Goal: Task Accomplishment & Management: Use online tool/utility

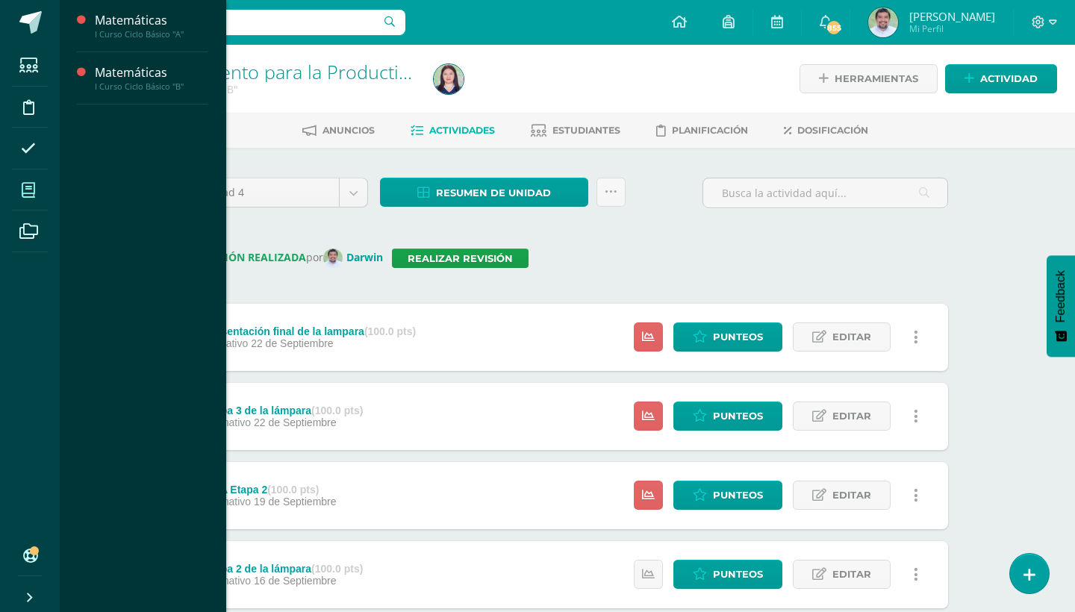
click at [27, 184] on icon at bounding box center [28, 190] width 13 height 15
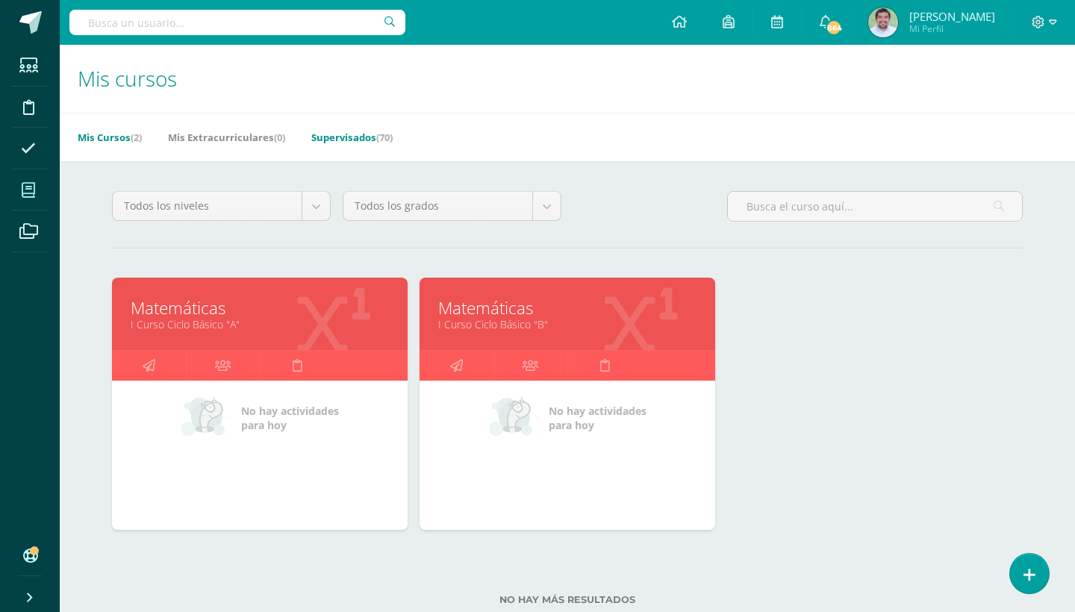
click at [379, 137] on link "Supervisados (70)" at bounding box center [351, 137] width 81 height 24
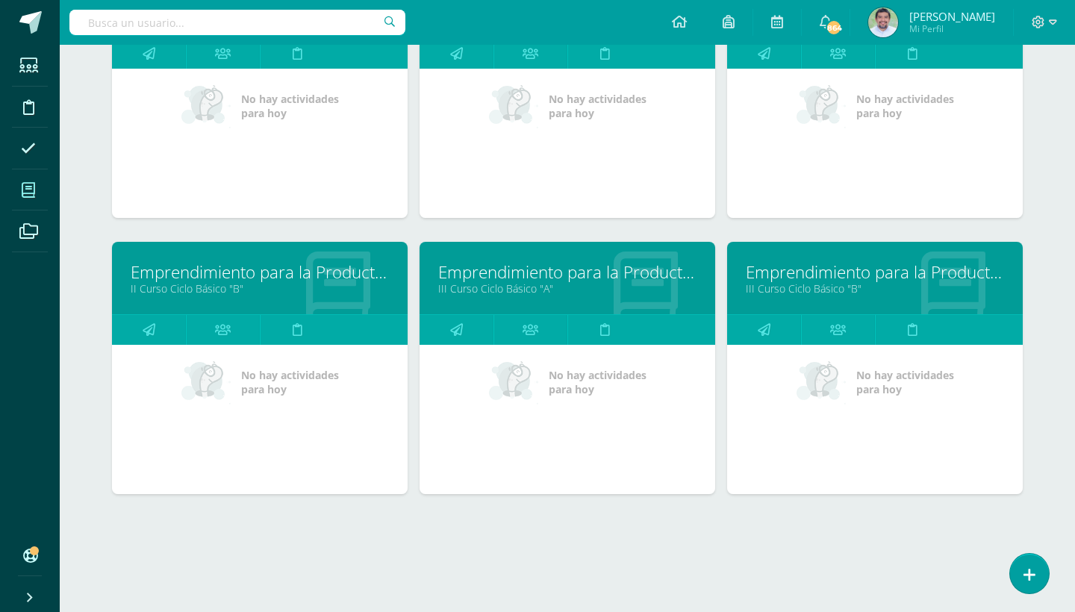
scroll to position [3075, 0]
click at [485, 282] on link "III Curso Ciclo Básico "A"" at bounding box center [567, 288] width 258 height 14
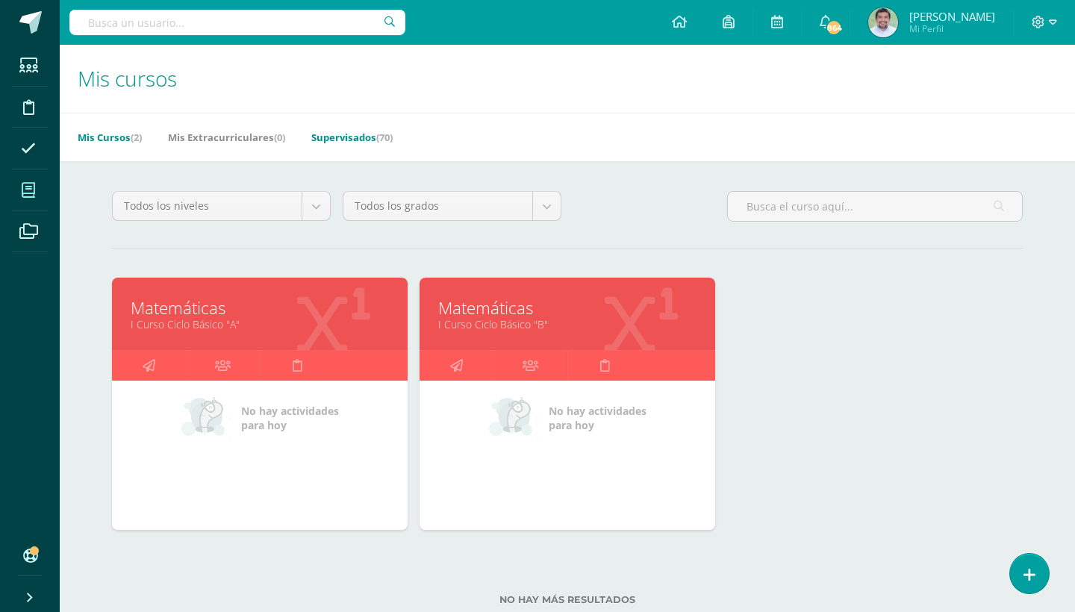
click at [377, 147] on link "Supervisados (70)" at bounding box center [351, 137] width 81 height 24
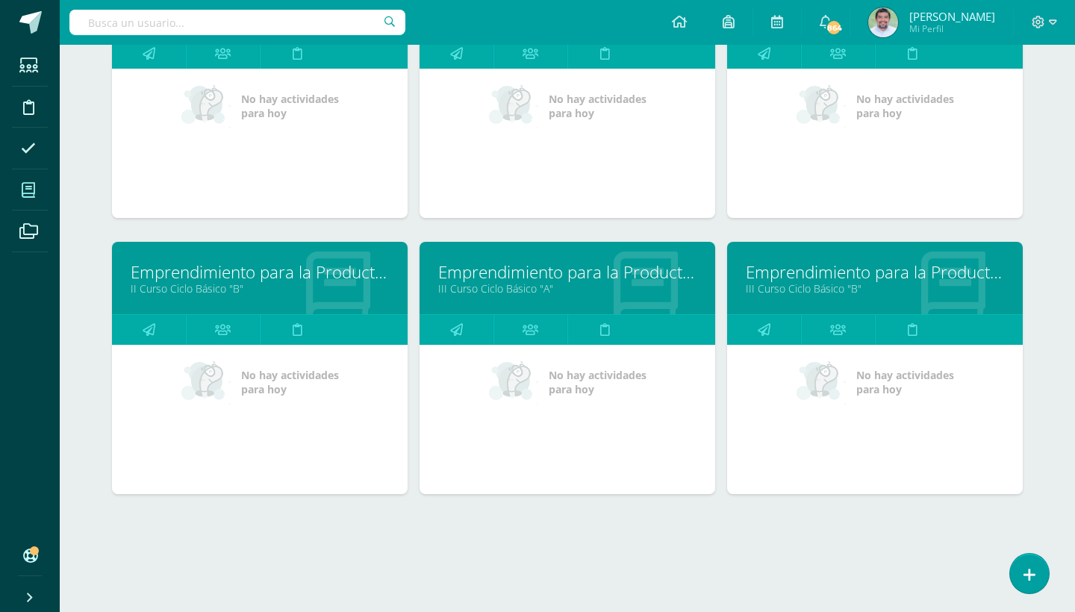
scroll to position [3075, 0]
click at [822, 287] on link "III Curso Ciclo Básico "B"" at bounding box center [875, 288] width 258 height 14
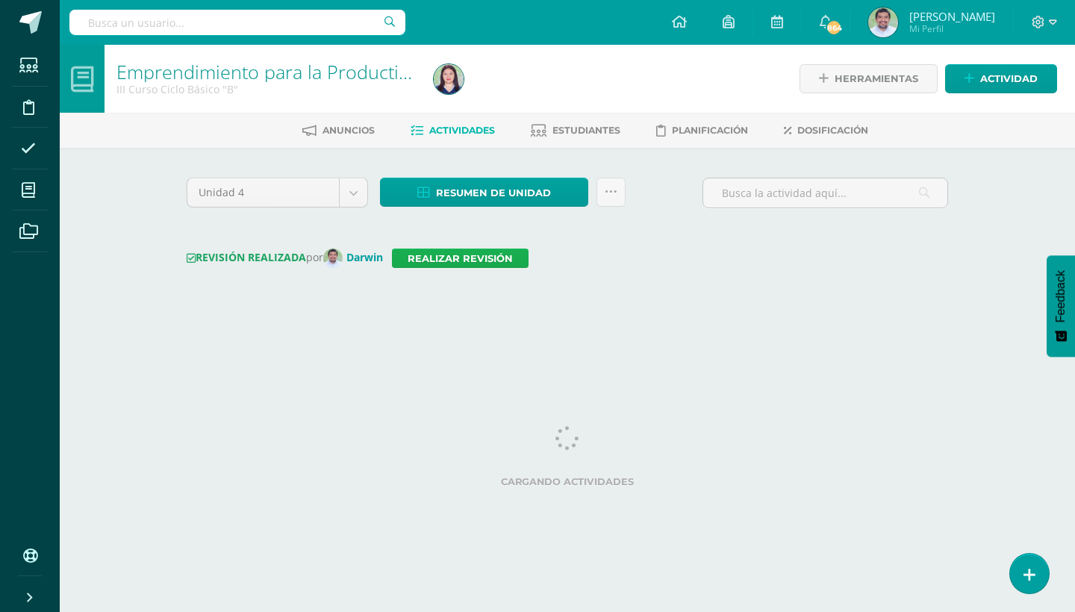
click at [485, 265] on link "Realizar revisión" at bounding box center [460, 258] width 137 height 19
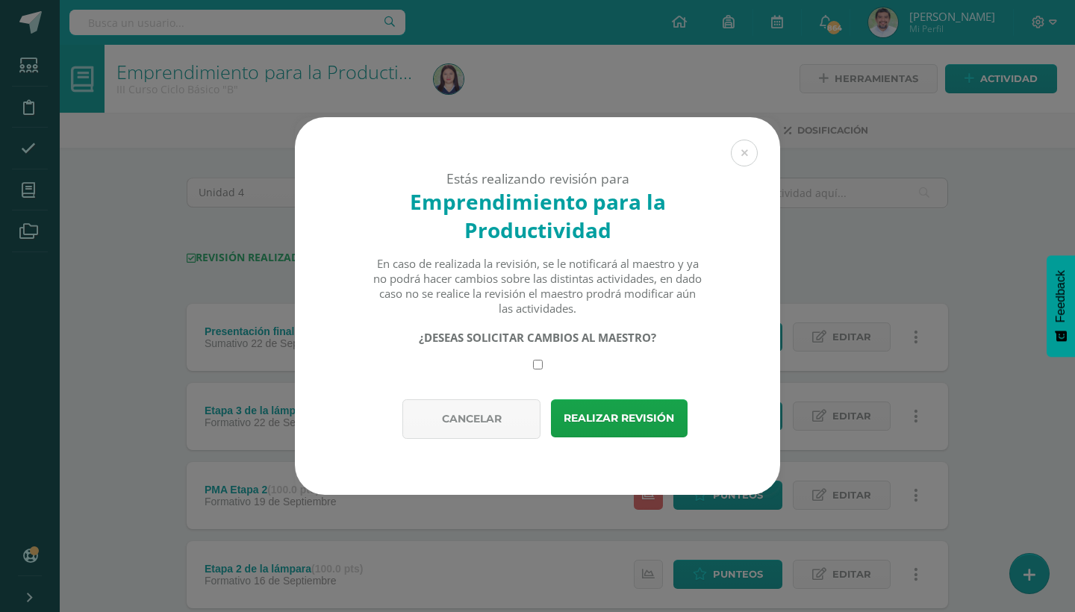
click at [538, 362] on input "checkbox" at bounding box center [538, 365] width 10 height 10
checkbox input "true"
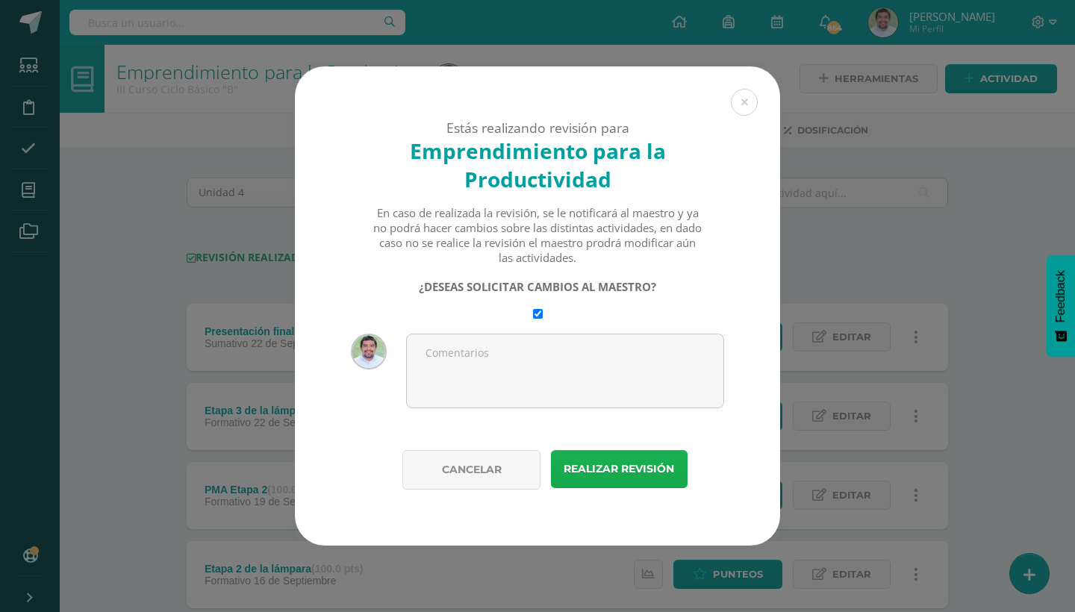
click at [617, 459] on button "Realizar revisión" at bounding box center [619, 469] width 137 height 38
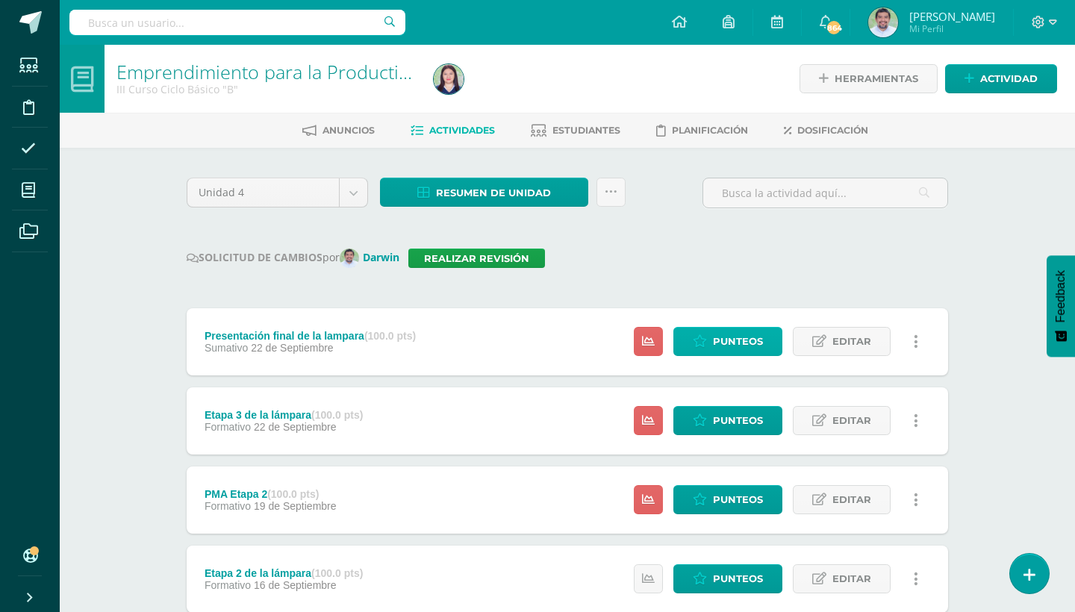
click at [721, 344] on span "Punteos" at bounding box center [738, 342] width 50 height 28
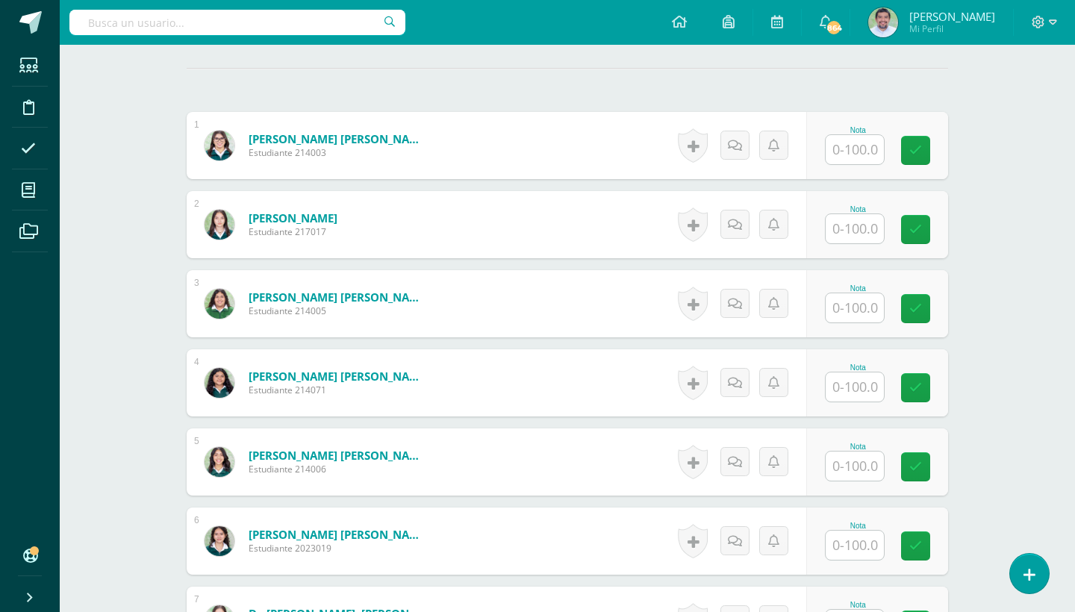
scroll to position [87, 0]
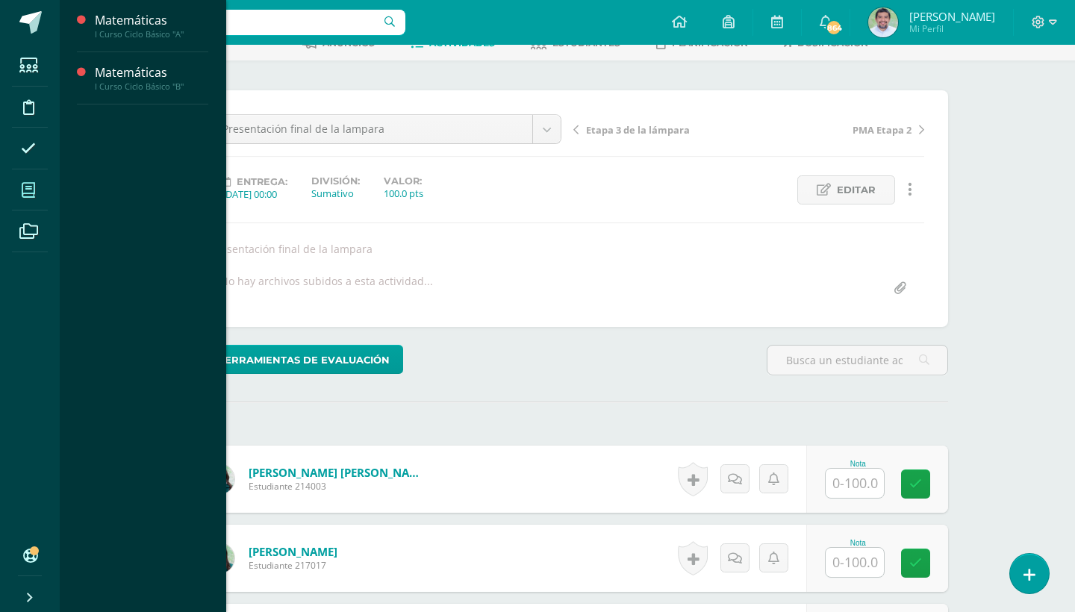
click at [25, 190] on icon at bounding box center [28, 190] width 13 height 15
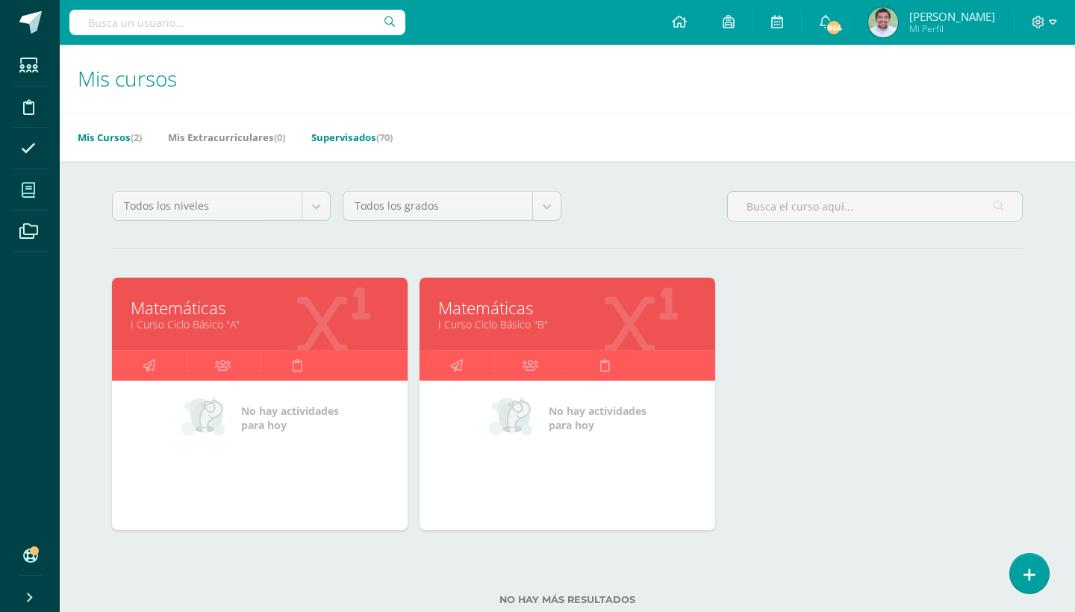
click at [370, 133] on link "Supervisados (70)" at bounding box center [351, 137] width 81 height 24
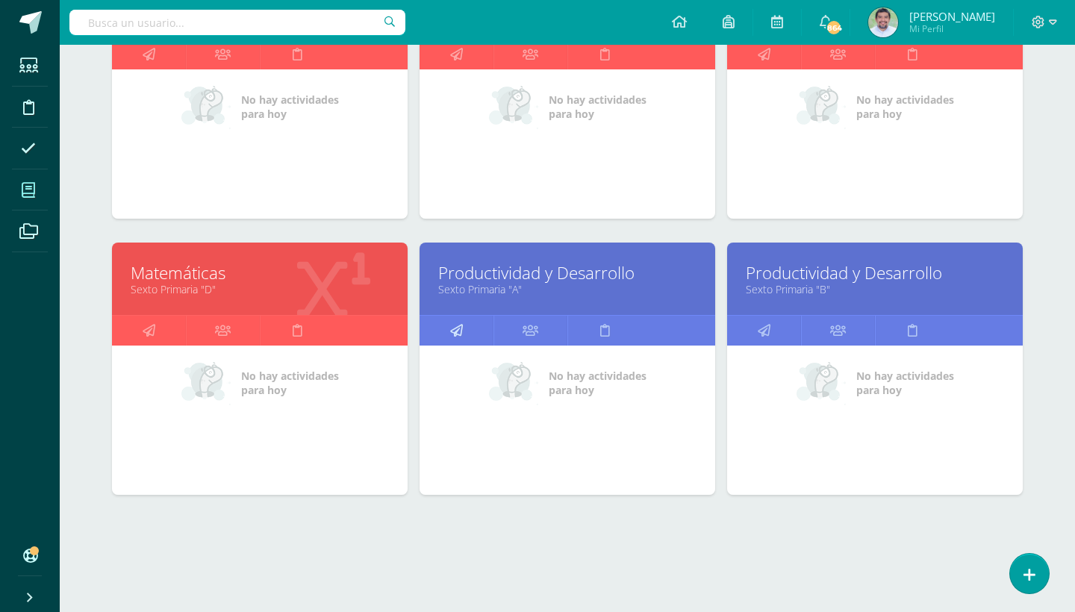
scroll to position [2246, 0]
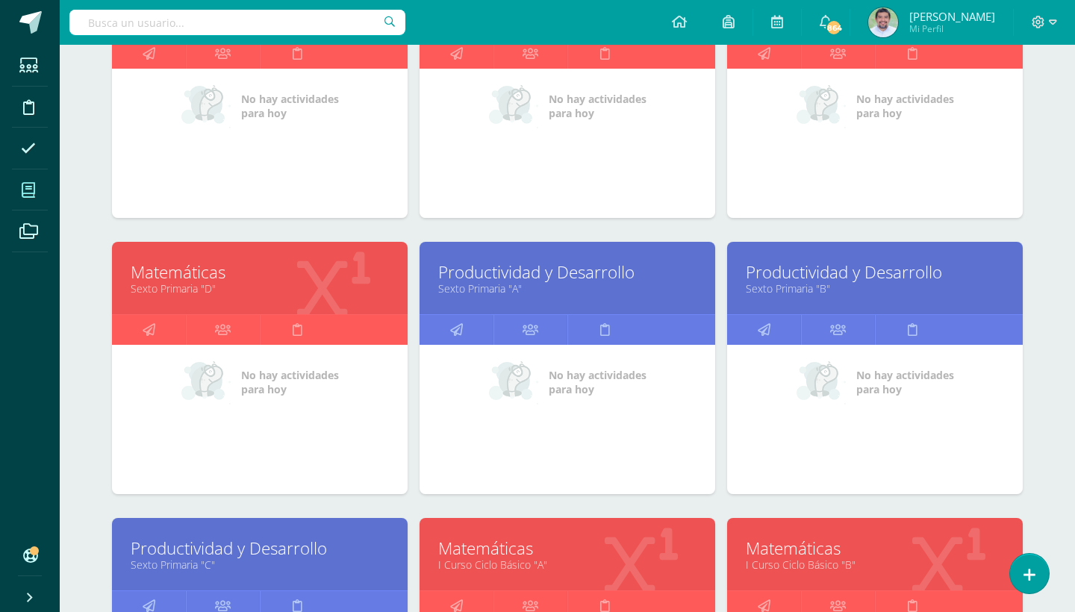
click at [482, 284] on link "Sexto Primaria "A"" at bounding box center [567, 288] width 258 height 14
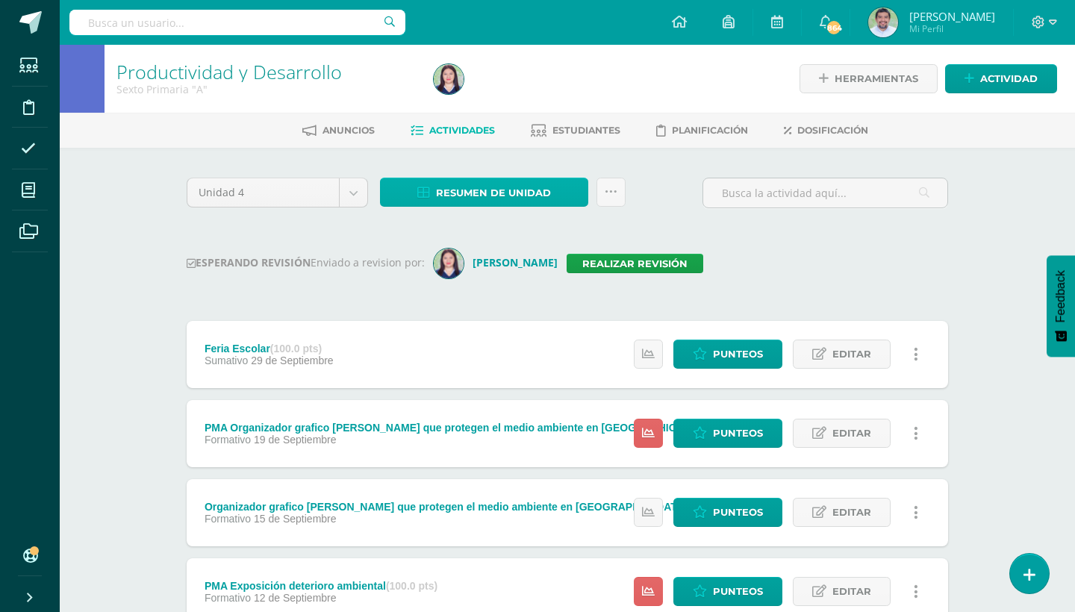
click at [574, 197] on link "Resumen de unidad" at bounding box center [484, 192] width 208 height 29
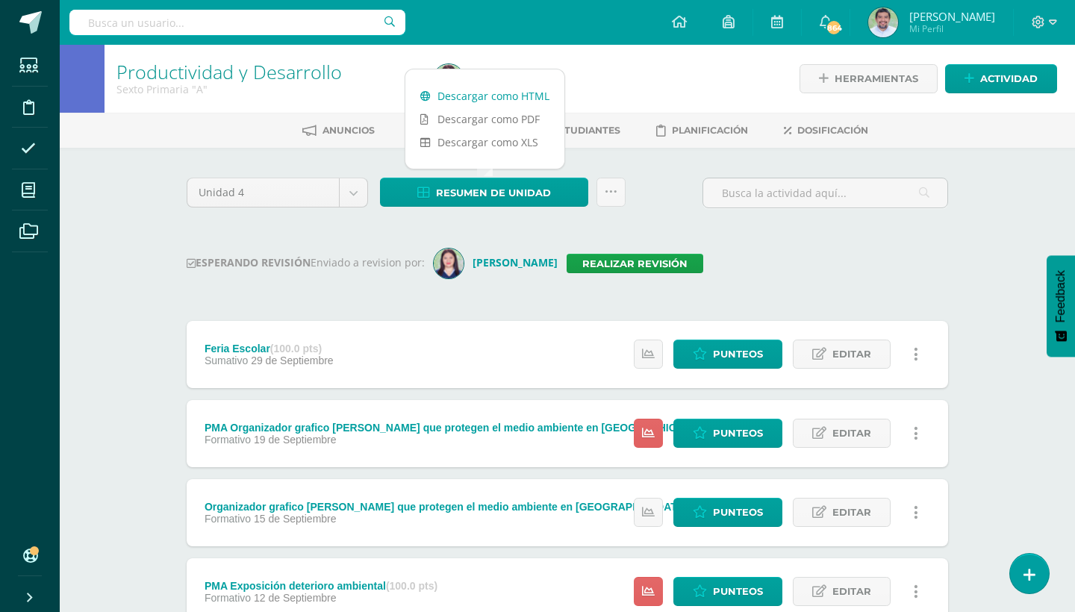
click at [500, 99] on link "Descargar como HTML" at bounding box center [484, 95] width 159 height 23
click at [605, 261] on link "Realizar revisión" at bounding box center [635, 263] width 137 height 19
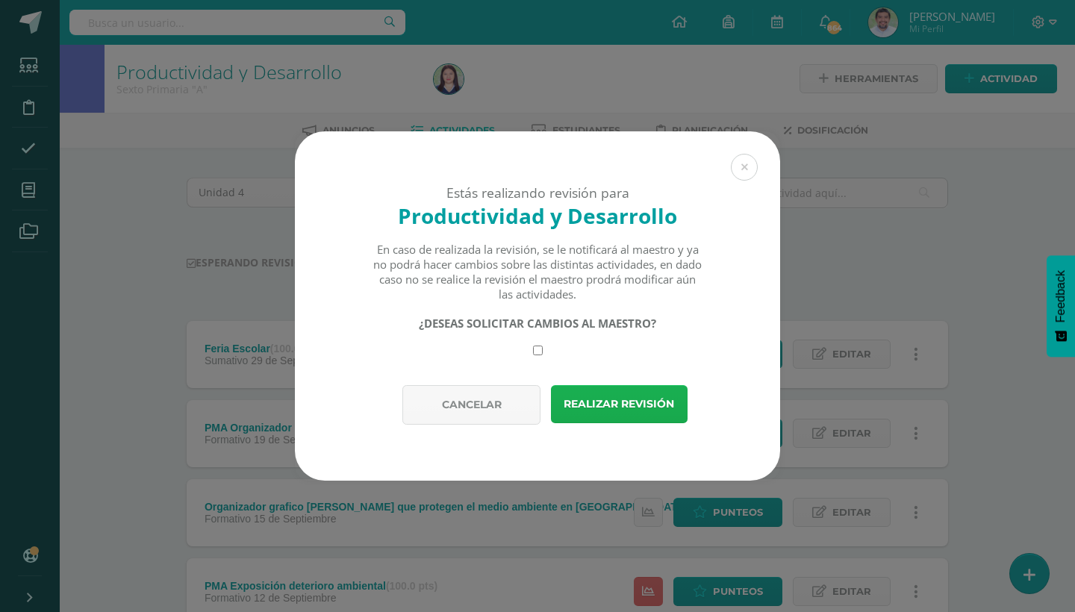
click at [627, 405] on button "Realizar revisión" at bounding box center [619, 404] width 137 height 38
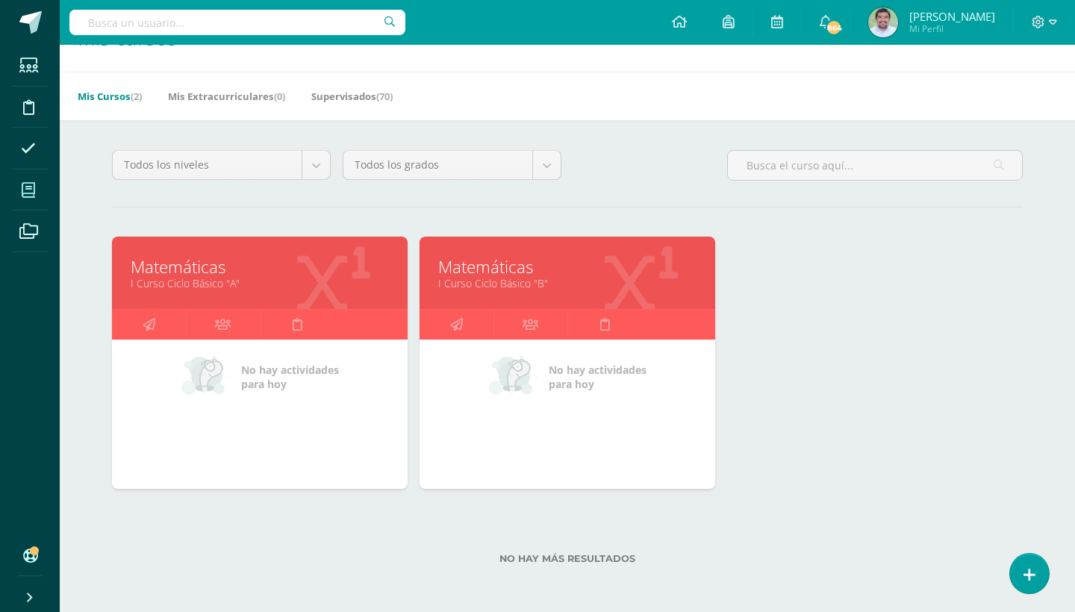
scroll to position [41, 0]
click at [382, 106] on link "Supervisados (70)" at bounding box center [351, 96] width 81 height 24
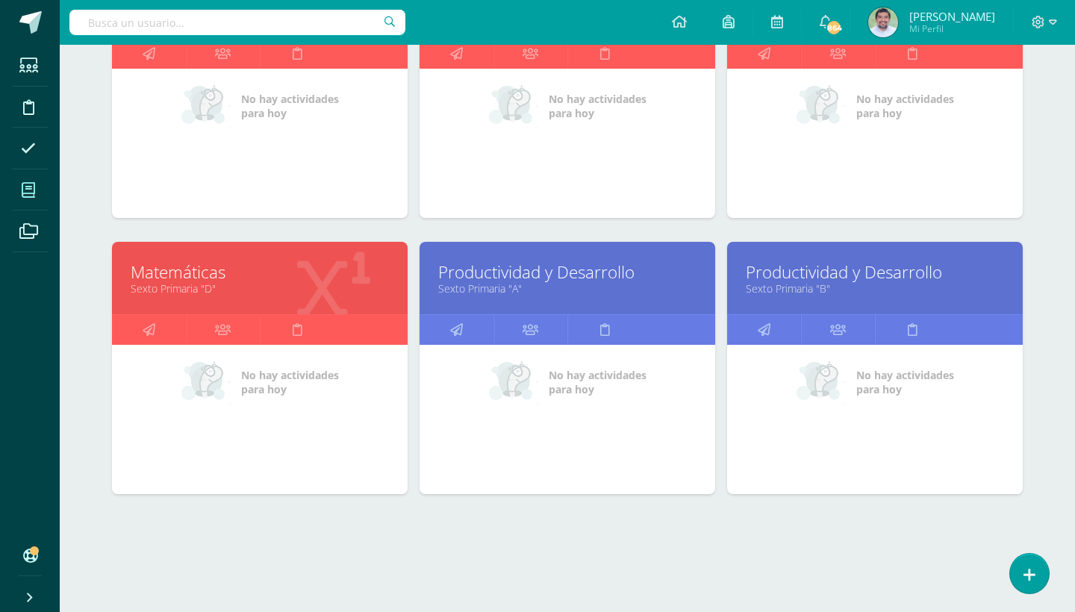
scroll to position [2246, 0]
click at [789, 280] on link "Productividad y Desarrollo" at bounding box center [875, 272] width 258 height 23
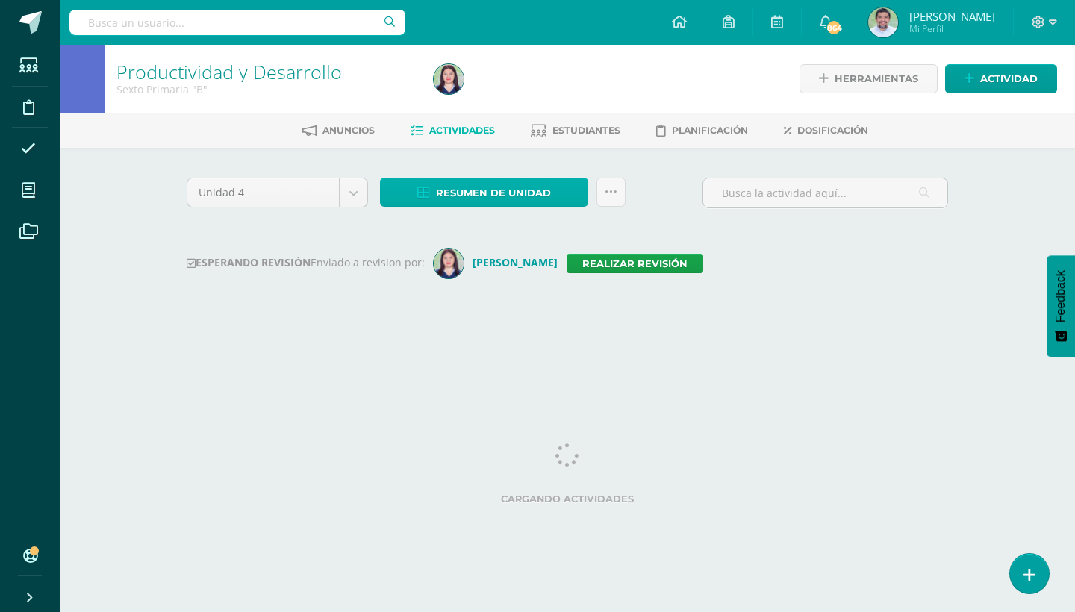
click at [569, 197] on link "Resumen de unidad" at bounding box center [484, 192] width 208 height 29
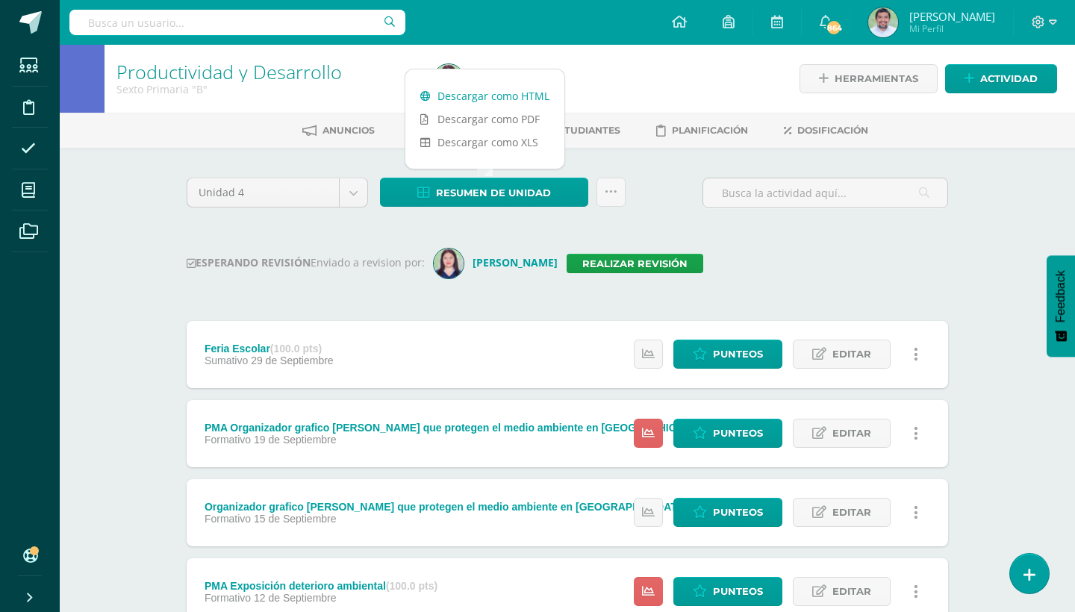
click at [494, 99] on link "Descargar como HTML" at bounding box center [484, 95] width 159 height 23
click at [596, 261] on link "Realizar revisión" at bounding box center [635, 263] width 137 height 19
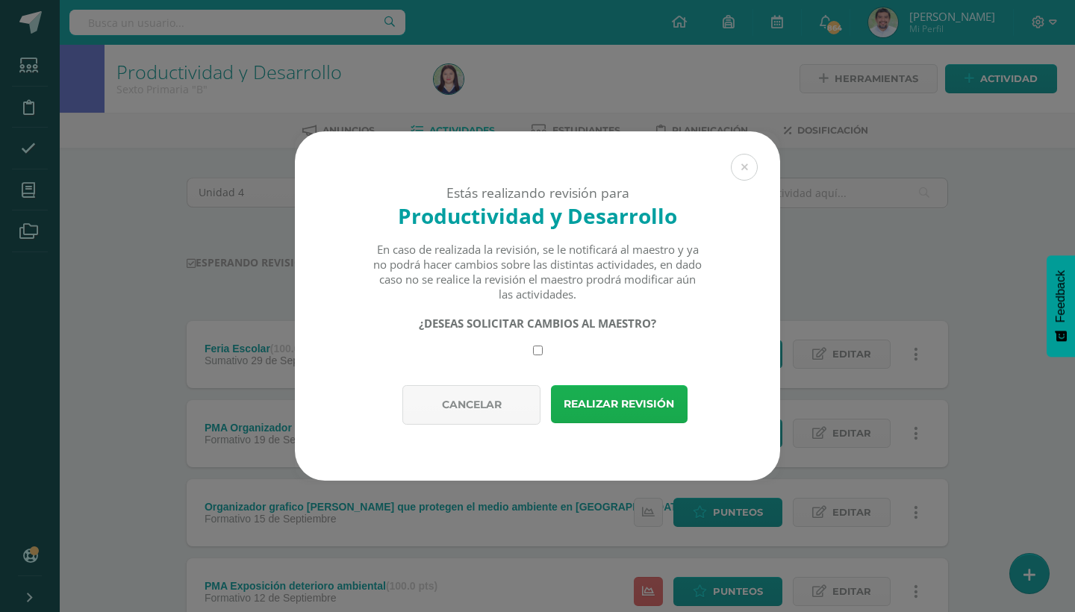
click at [628, 402] on button "Realizar revisión" at bounding box center [619, 404] width 137 height 38
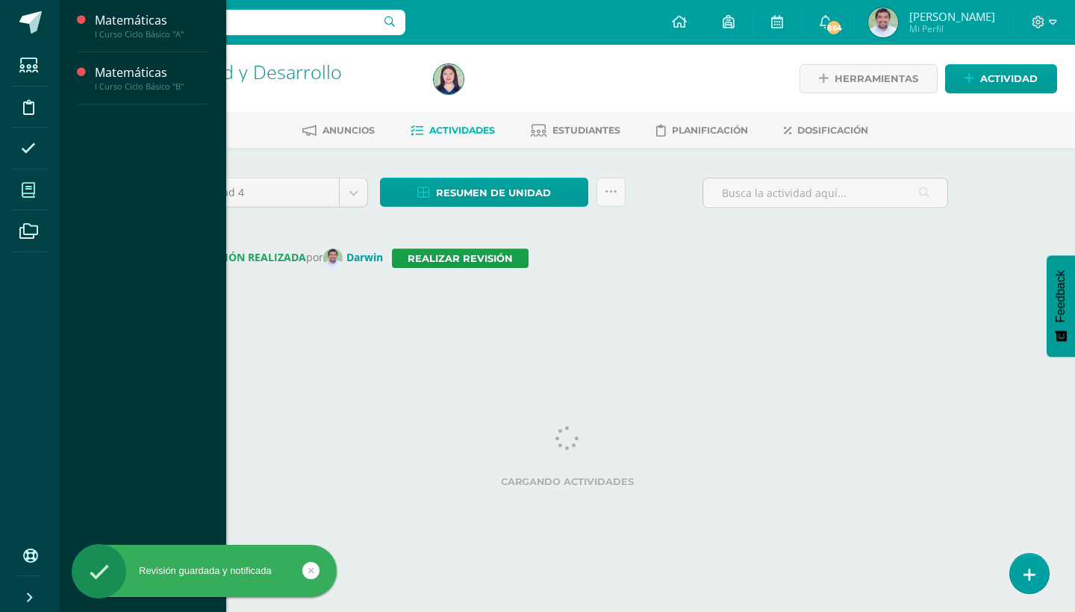
click at [27, 190] on icon at bounding box center [28, 190] width 13 height 15
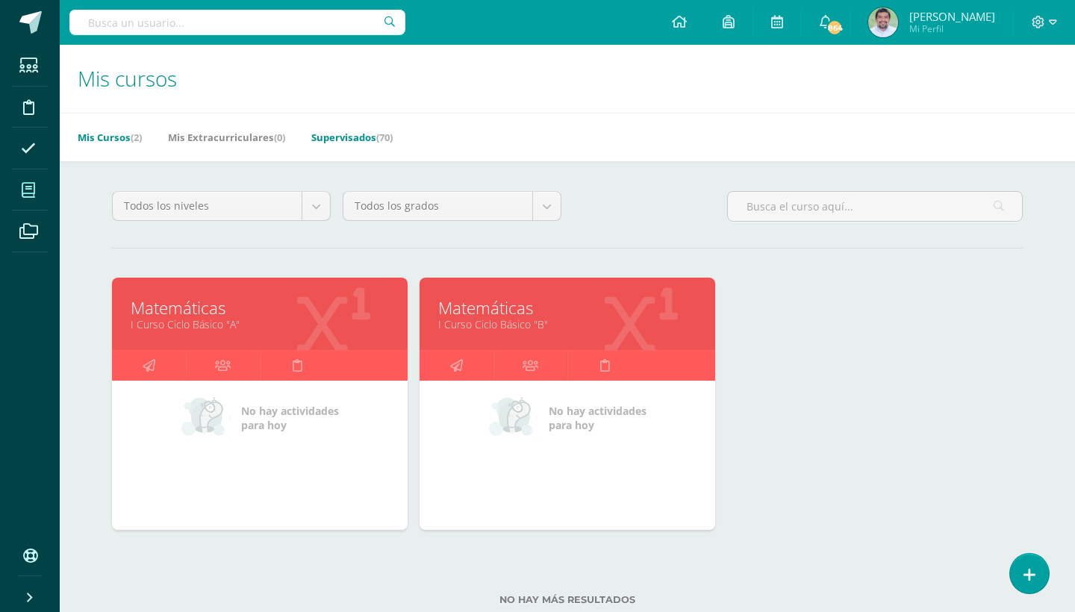
click at [375, 137] on link "Supervisados (70)" at bounding box center [351, 137] width 81 height 24
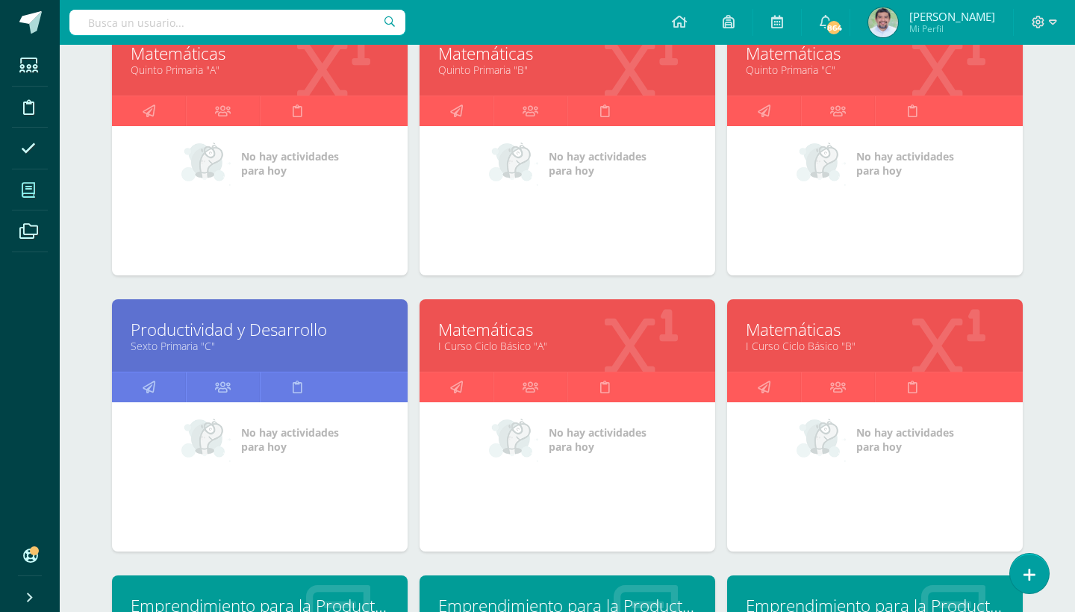
scroll to position [1618, 0]
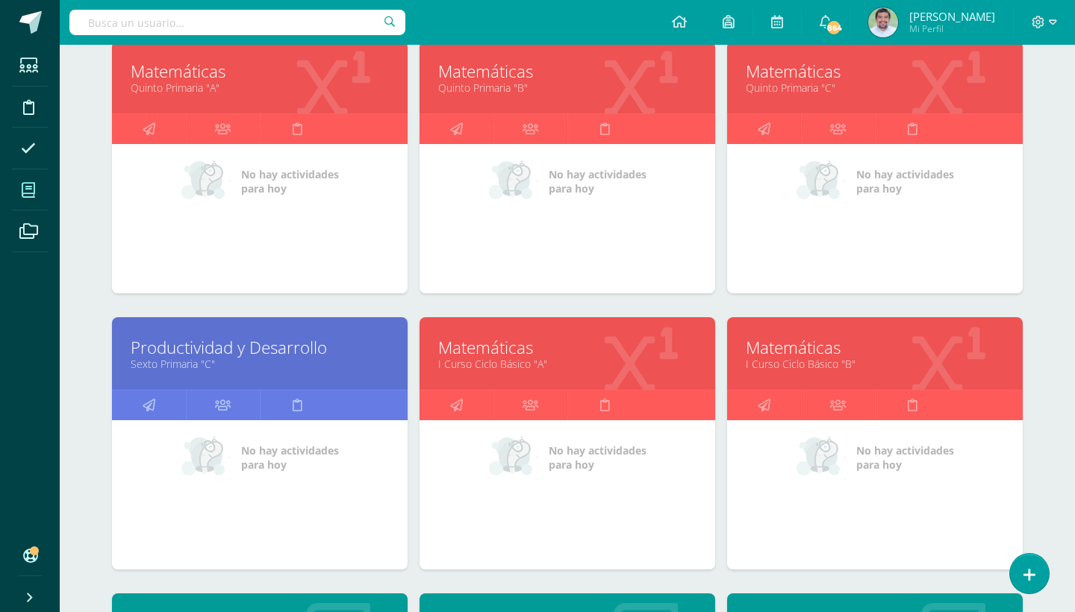
click at [223, 356] on link "Productividad y Desarrollo" at bounding box center [260, 347] width 258 height 23
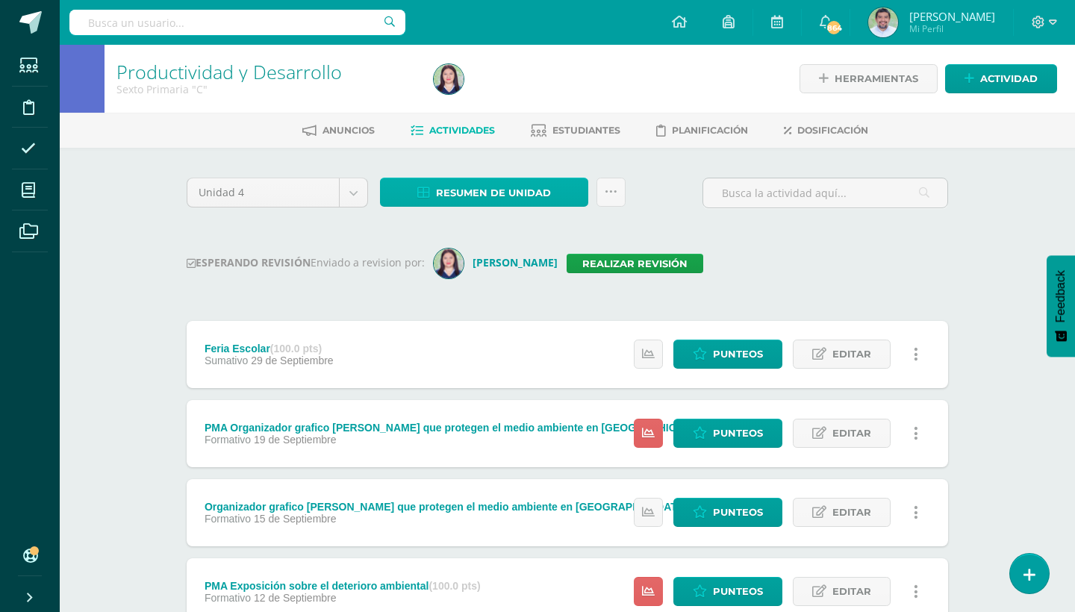
click at [572, 194] on link "Resumen de unidad" at bounding box center [484, 192] width 208 height 29
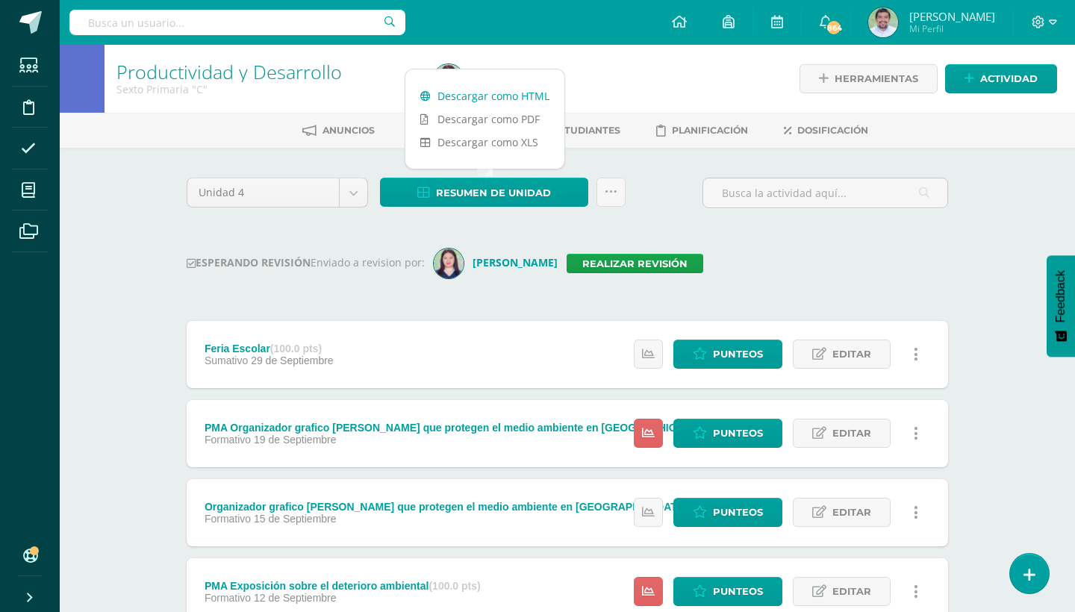
click at [508, 90] on link "Descargar como HTML" at bounding box center [484, 95] width 159 height 23
click at [626, 271] on link "Realizar revisión" at bounding box center [635, 263] width 137 height 19
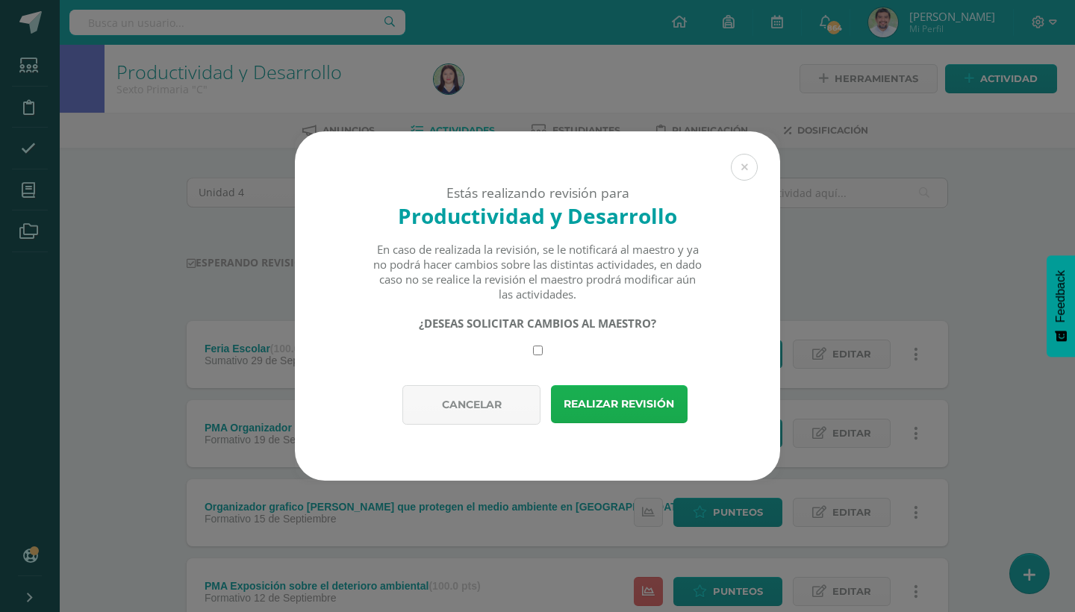
click at [608, 399] on button "Realizar revisión" at bounding box center [619, 404] width 137 height 38
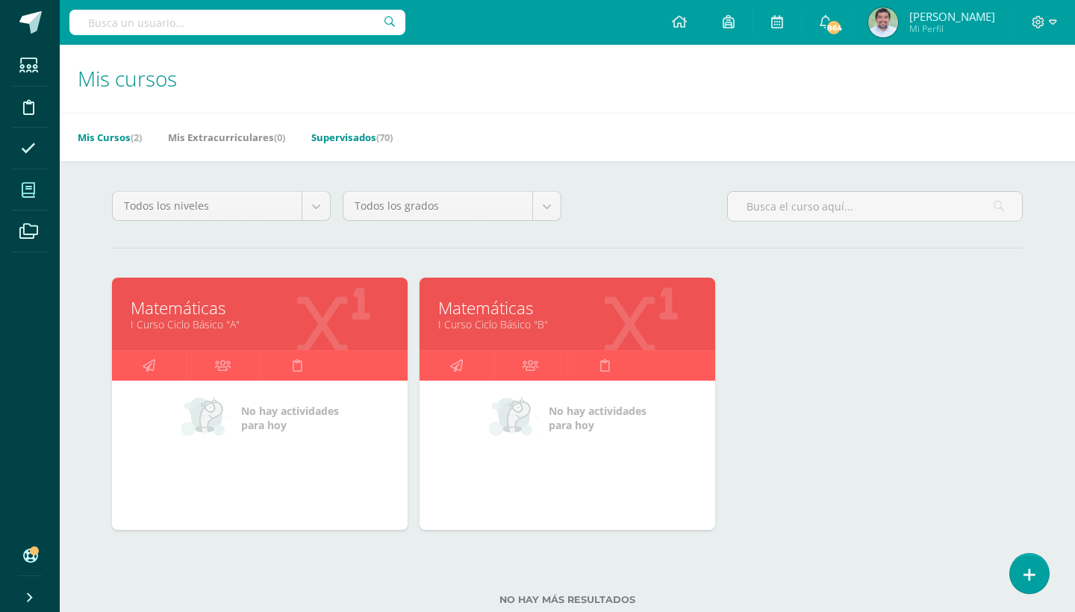
click at [366, 138] on link "Supervisados (70)" at bounding box center [351, 137] width 81 height 24
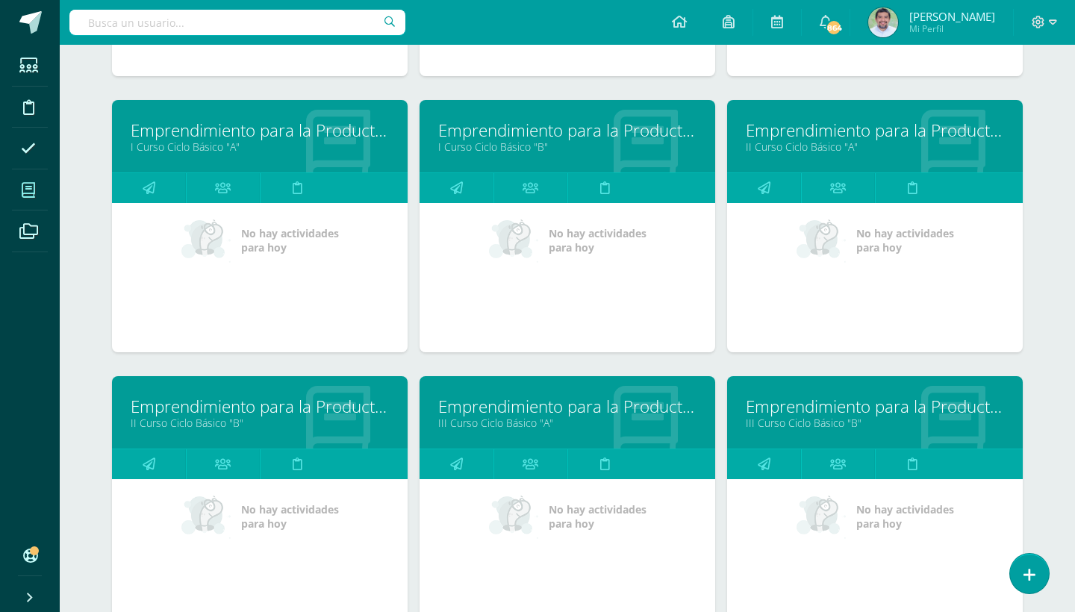
scroll to position [2935, 0]
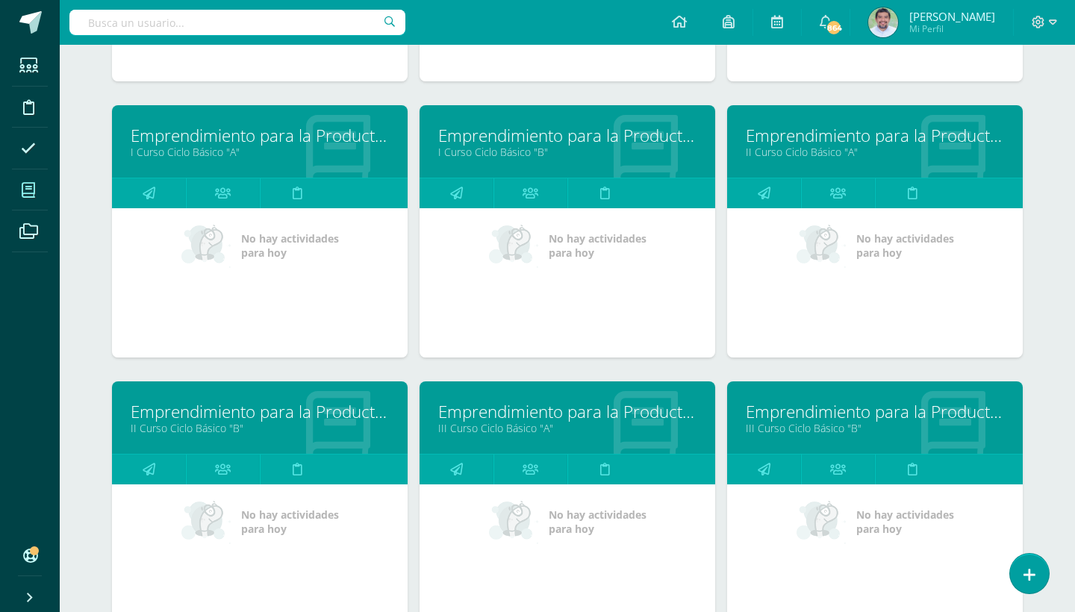
click at [508, 139] on link "Emprendimiento para la Productividad" at bounding box center [567, 135] width 258 height 23
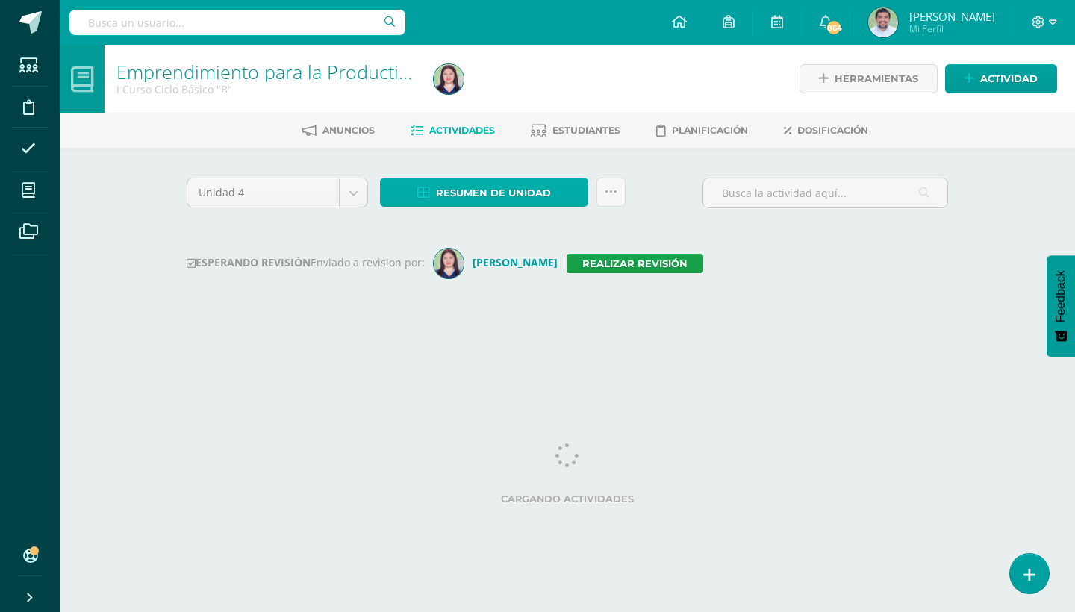
click at [564, 184] on link "Resumen de unidad" at bounding box center [484, 192] width 208 height 29
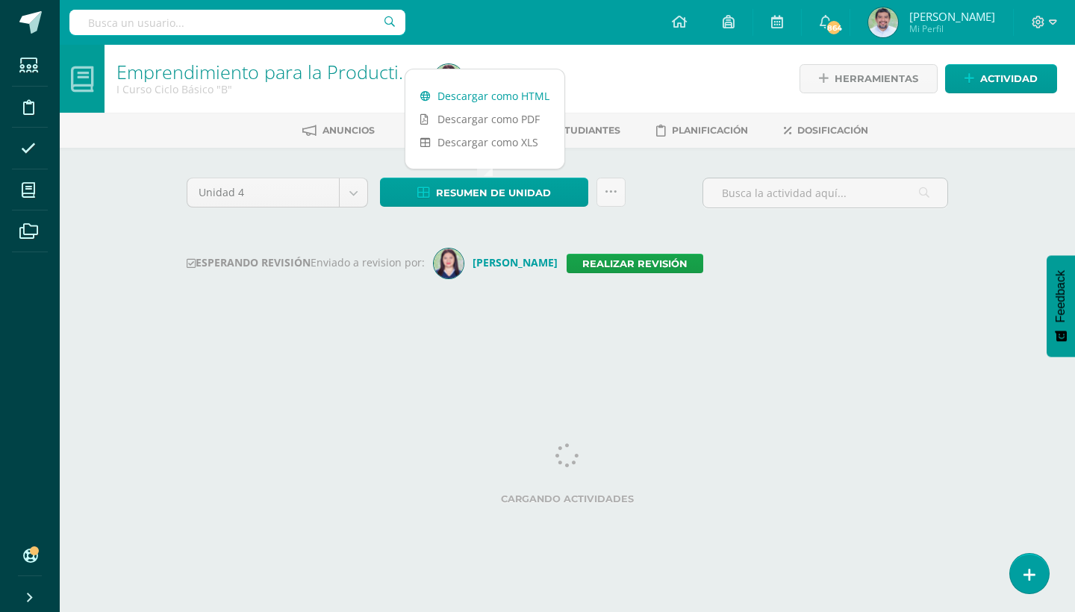
click at [508, 93] on link "Descargar como HTML" at bounding box center [484, 95] width 159 height 23
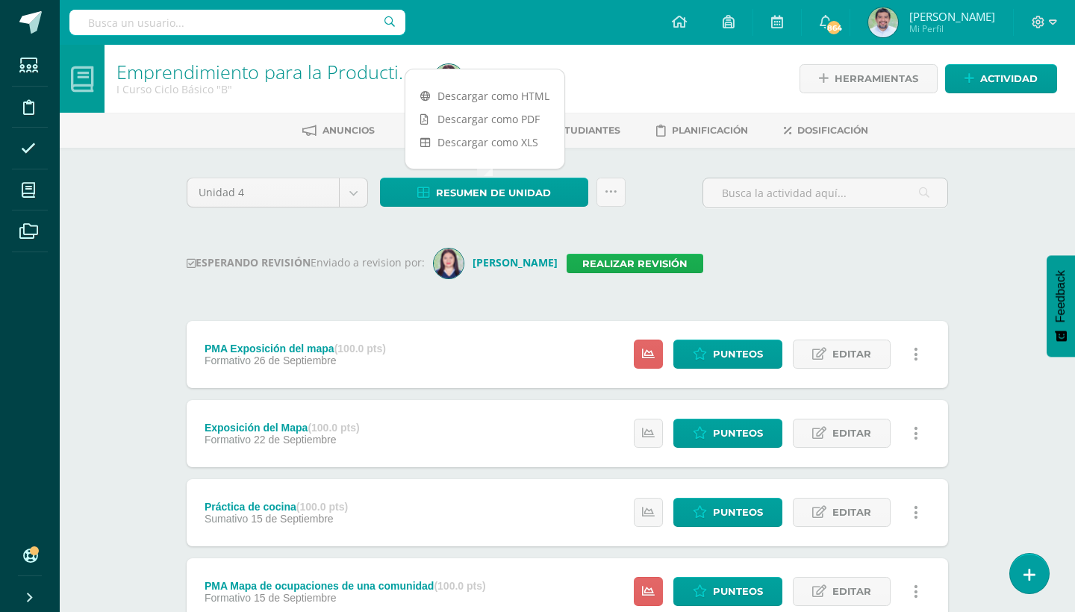
click at [611, 259] on link "Realizar revisión" at bounding box center [635, 263] width 137 height 19
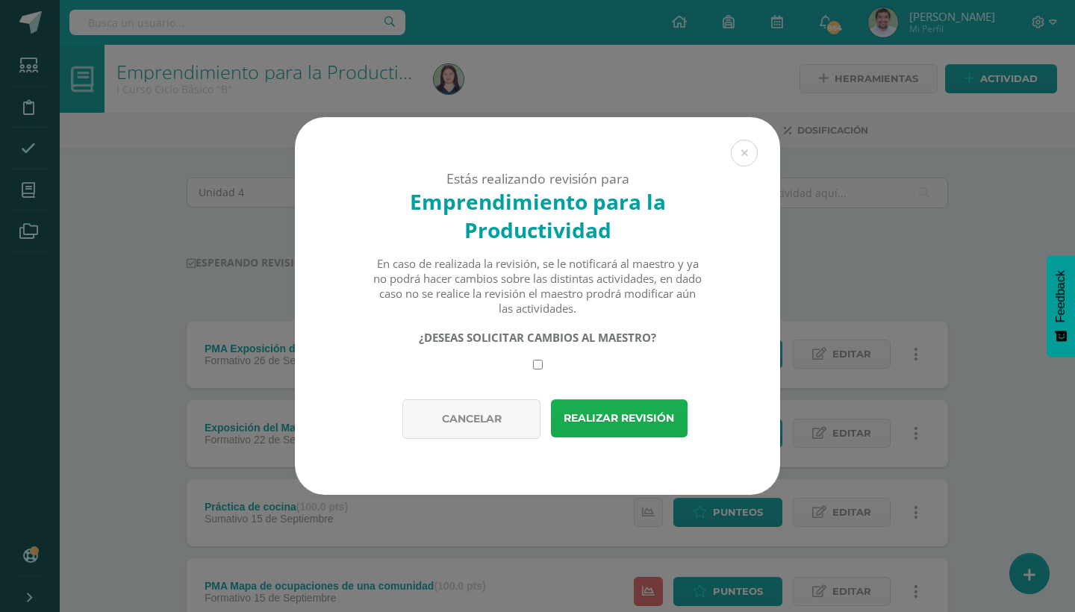
click at [594, 409] on button "Realizar revisión" at bounding box center [619, 418] width 137 height 38
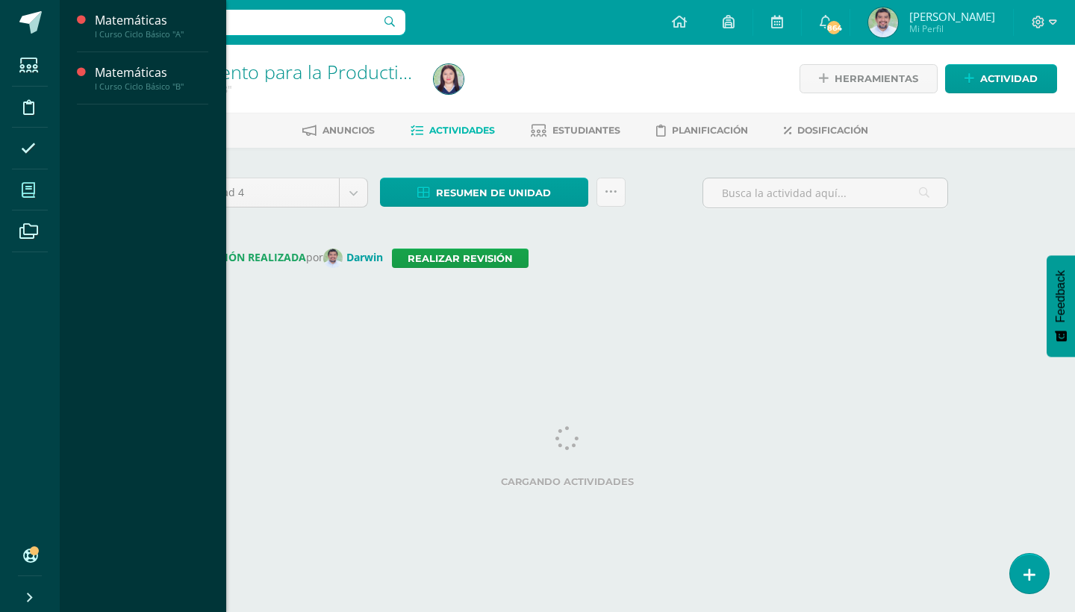
click at [30, 191] on icon at bounding box center [28, 190] width 13 height 15
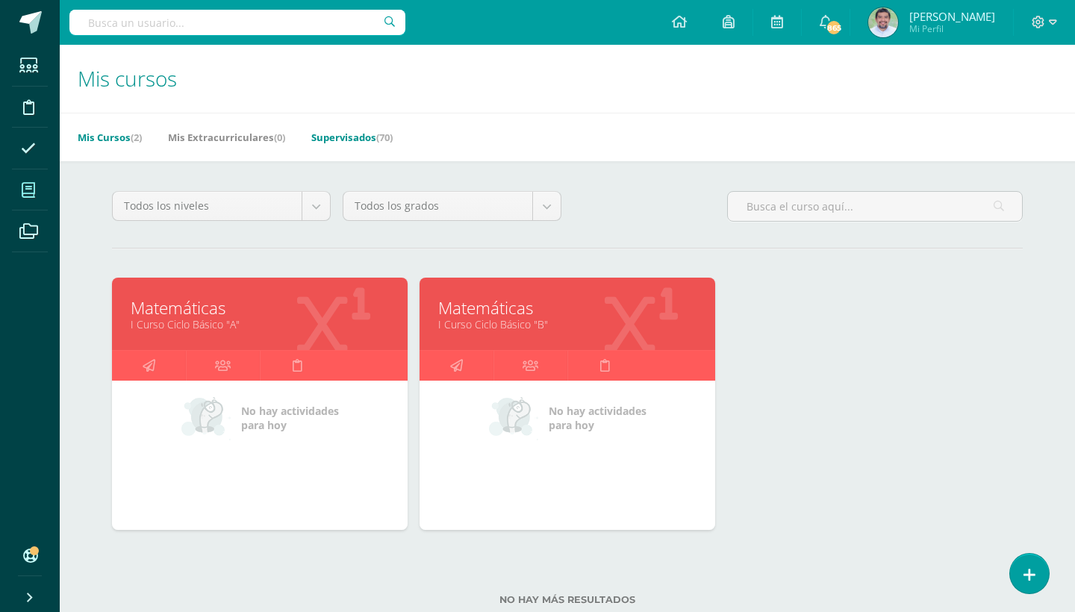
click at [374, 131] on link "Supervisados (70)" at bounding box center [351, 137] width 81 height 24
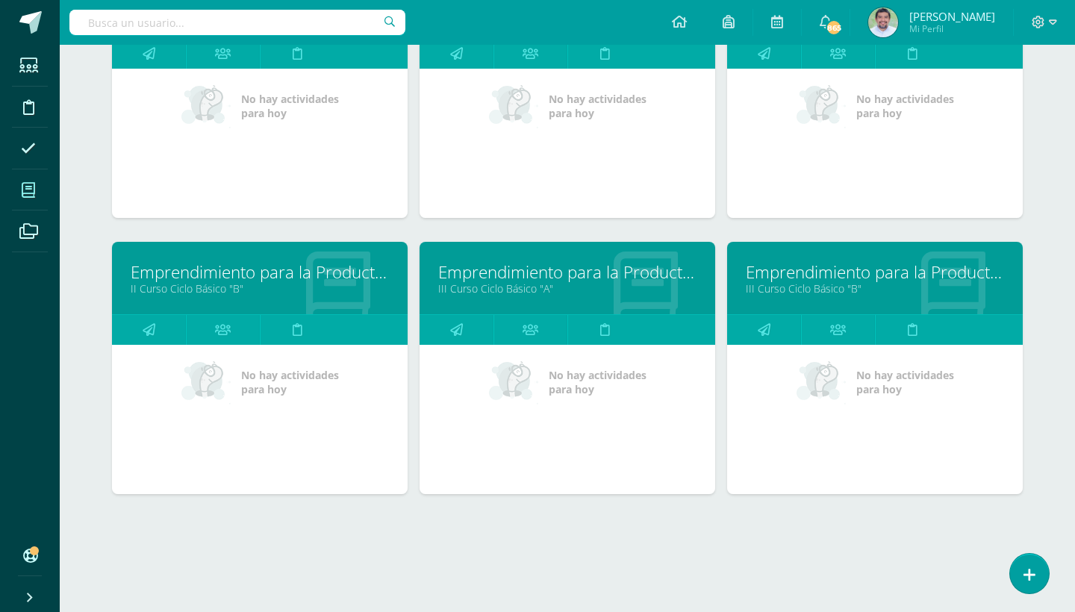
scroll to position [3075, 0]
click at [521, 277] on link "Emprendimiento para la Productividad" at bounding box center [567, 272] width 258 height 23
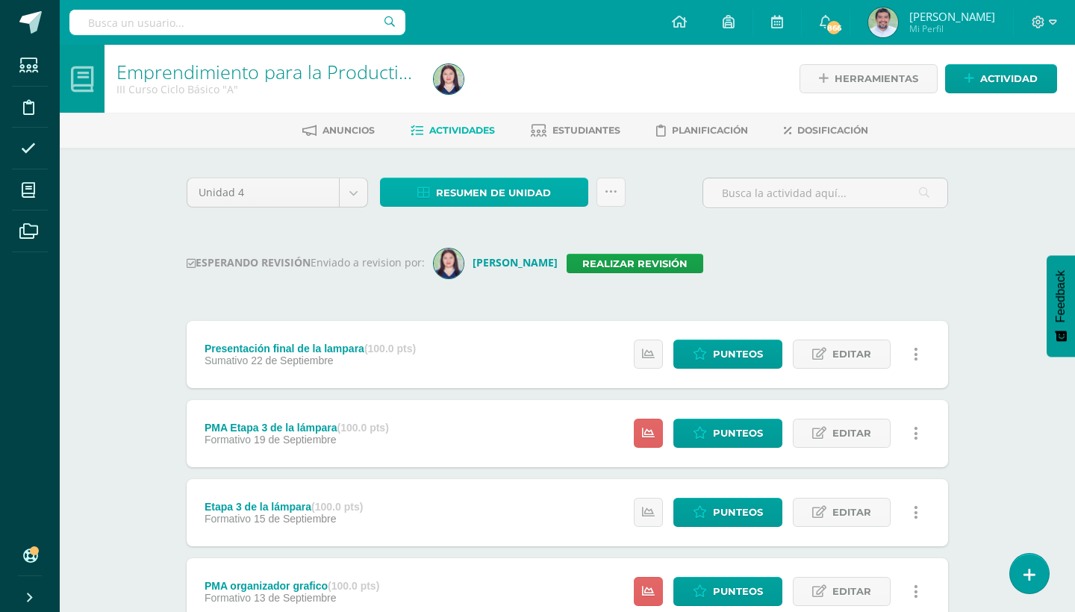
click at [572, 194] on link "Resumen de unidad" at bounding box center [484, 192] width 208 height 29
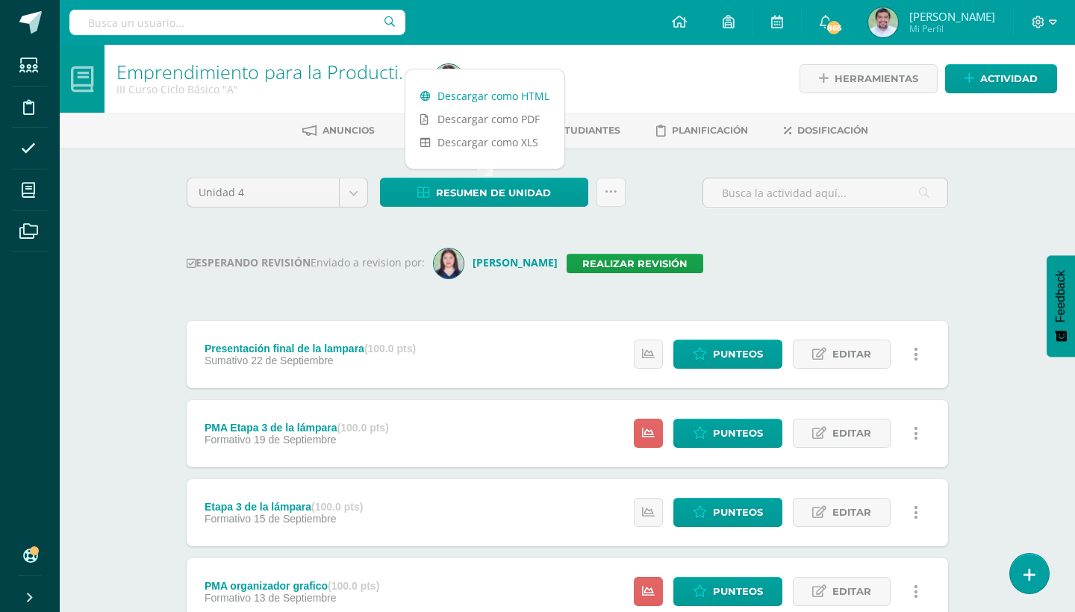
click at [523, 95] on link "Descargar como HTML" at bounding box center [484, 95] width 159 height 23
click at [596, 262] on link "Realizar revisión" at bounding box center [635, 263] width 137 height 19
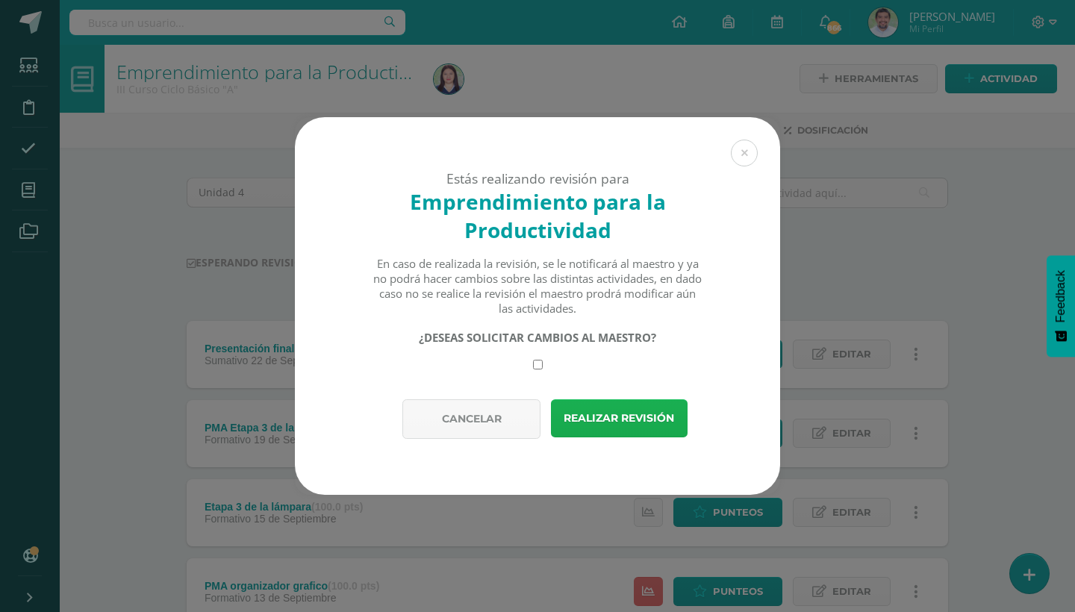
click at [592, 416] on button "Realizar revisión" at bounding box center [619, 418] width 137 height 38
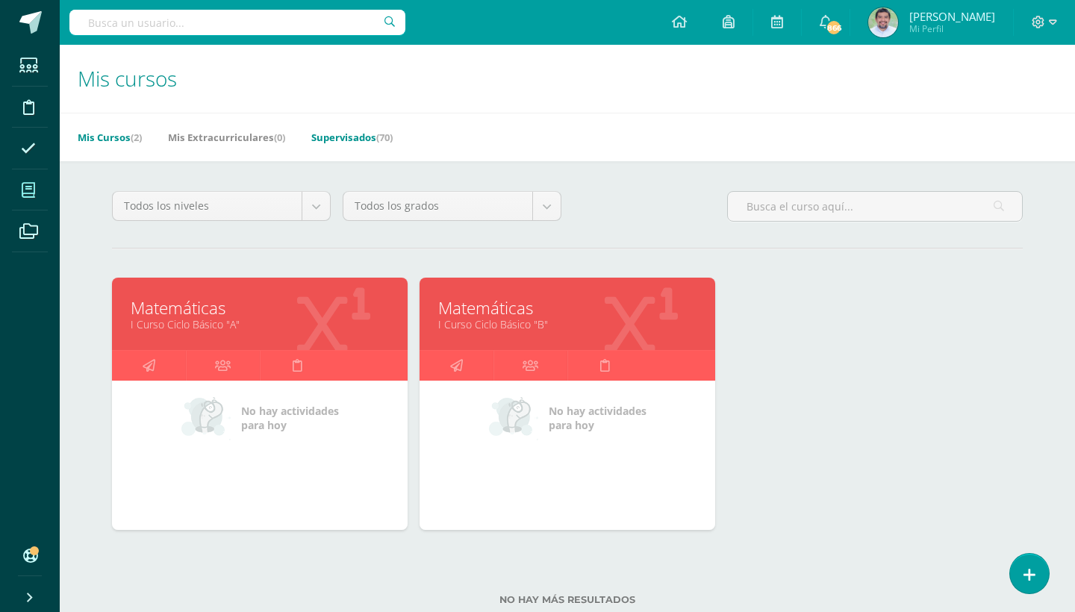
click at [382, 138] on link "Supervisados (70)" at bounding box center [351, 137] width 81 height 24
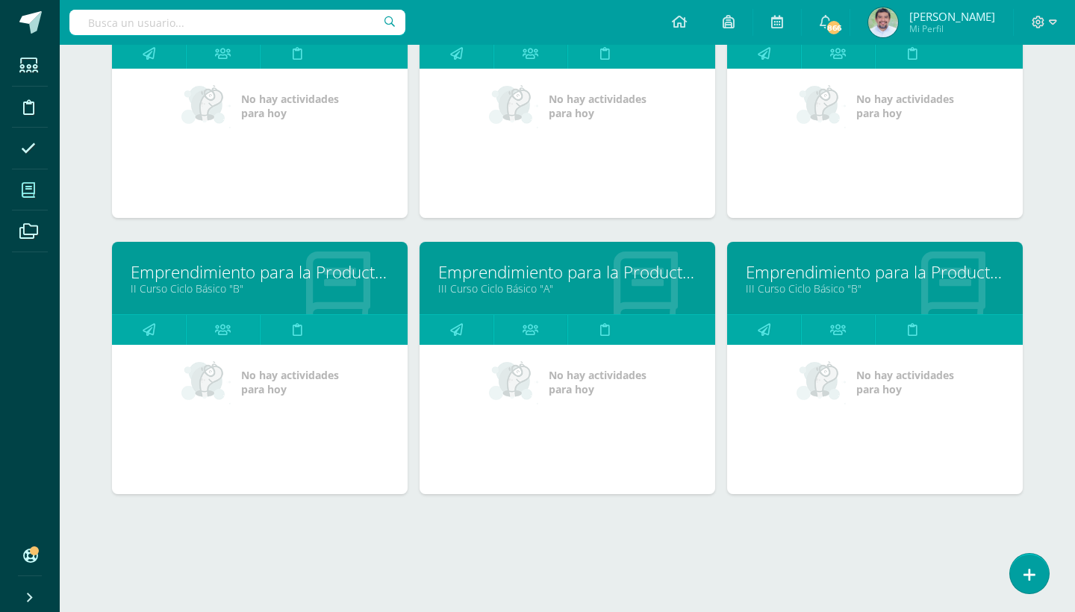
scroll to position [3075, 0]
click at [787, 283] on link "III Curso Ciclo Básico "B"" at bounding box center [875, 288] width 258 height 14
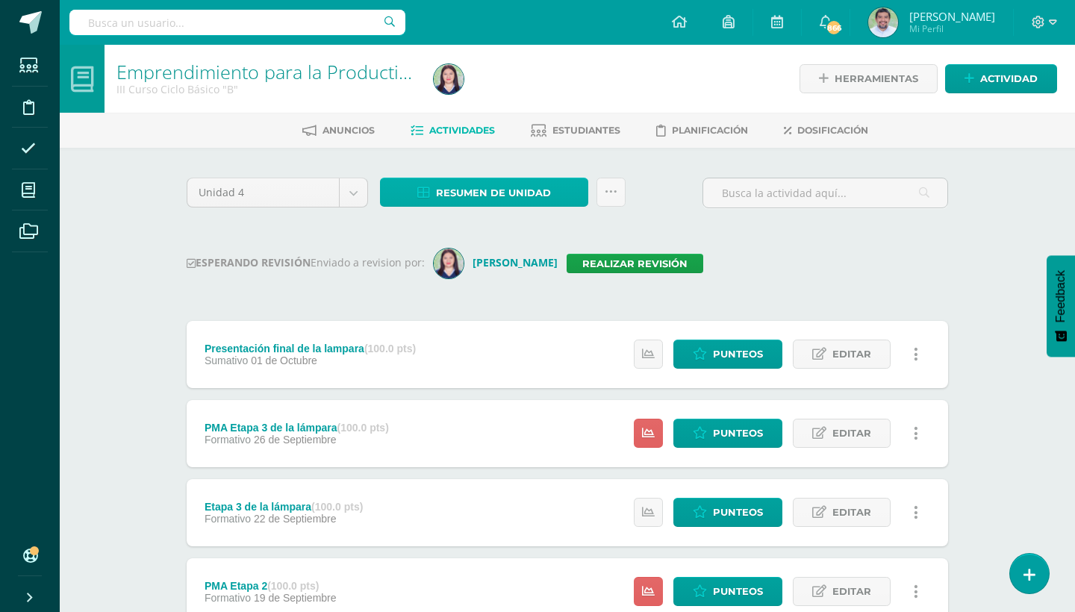
click at [559, 193] on link "Resumen de unidad" at bounding box center [484, 192] width 208 height 29
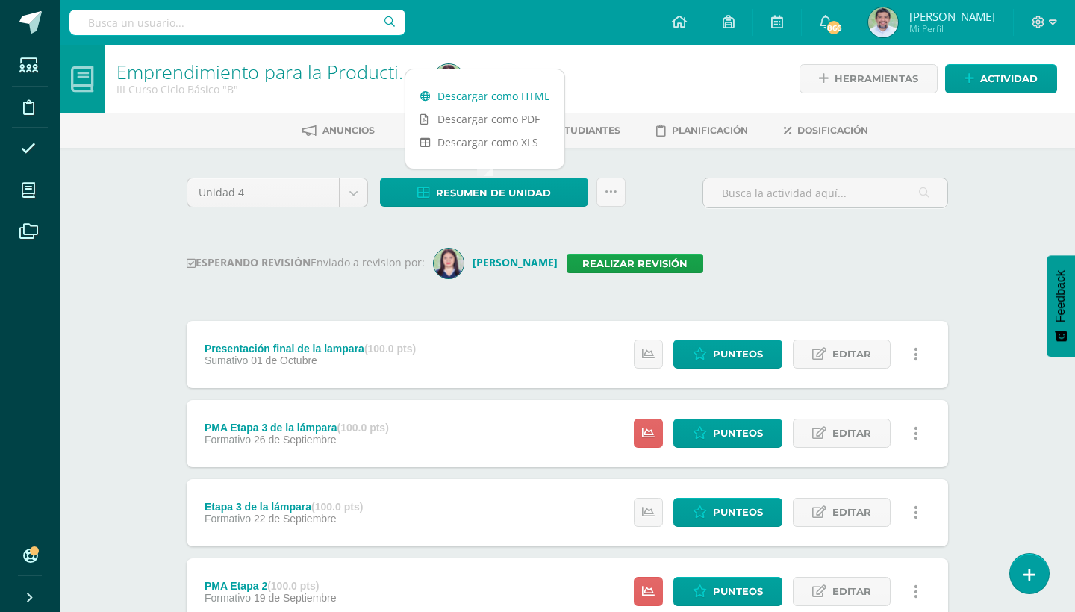
click at [503, 89] on link "Descargar como HTML" at bounding box center [484, 95] width 159 height 23
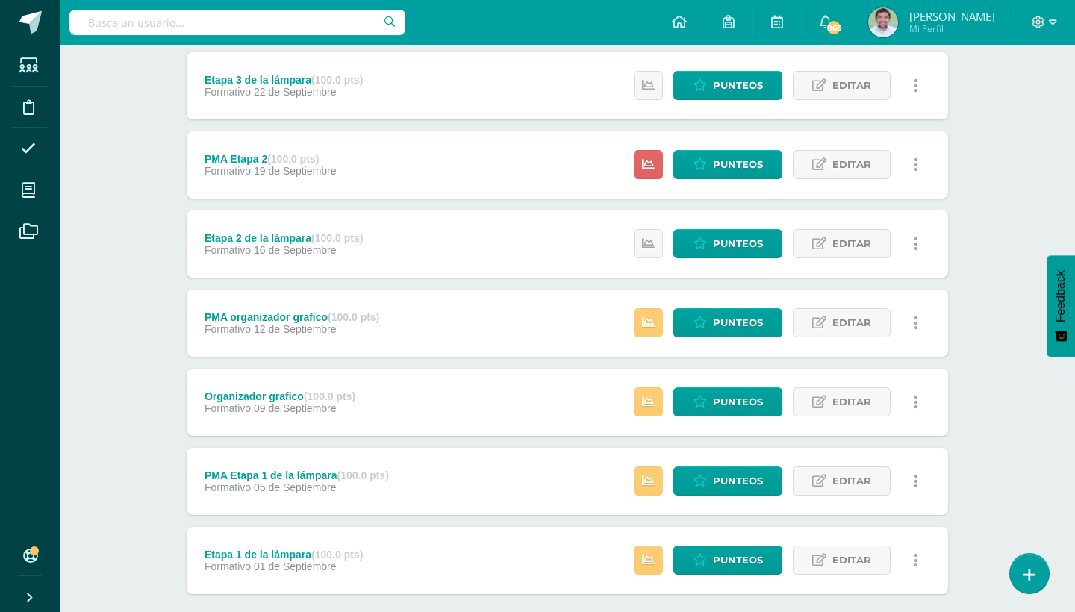
scroll to position [442, 0]
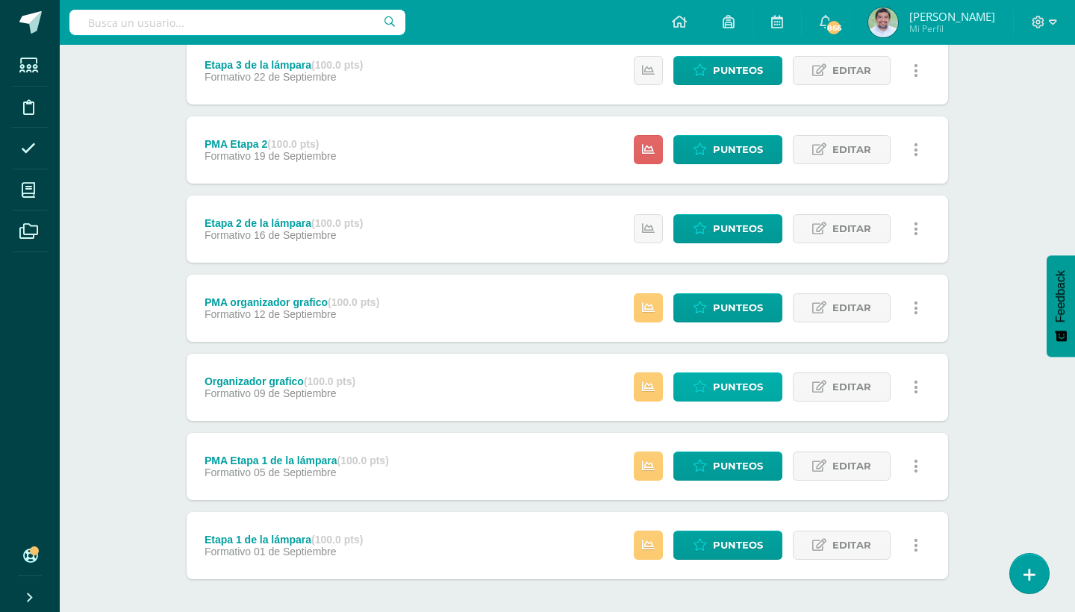
click at [734, 386] on span "Punteos" at bounding box center [738, 387] width 50 height 28
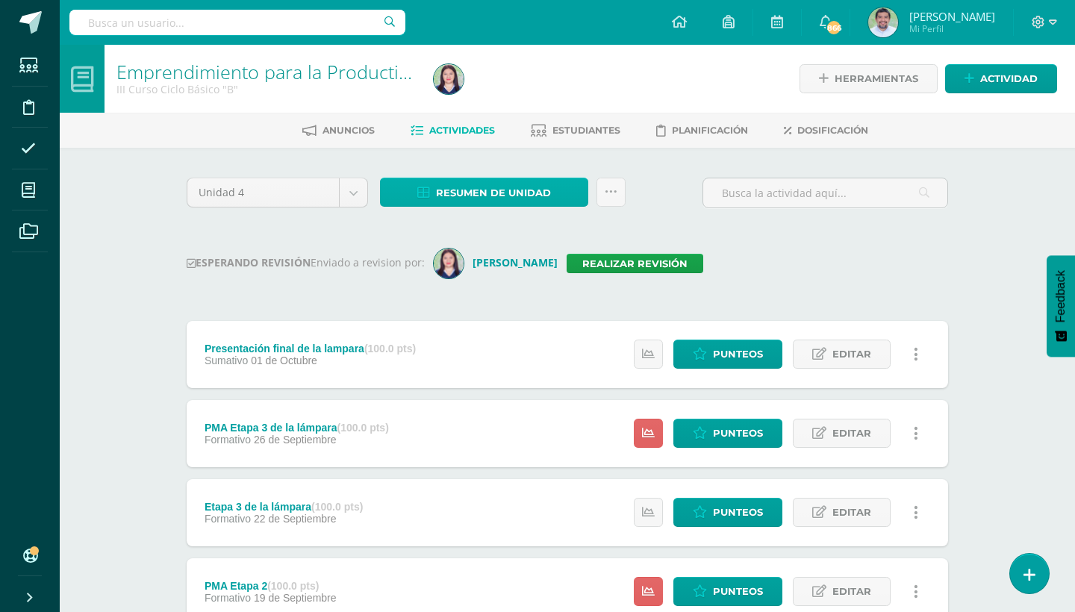
scroll to position [0, 0]
click at [617, 264] on link "Realizar revisión" at bounding box center [635, 263] width 137 height 19
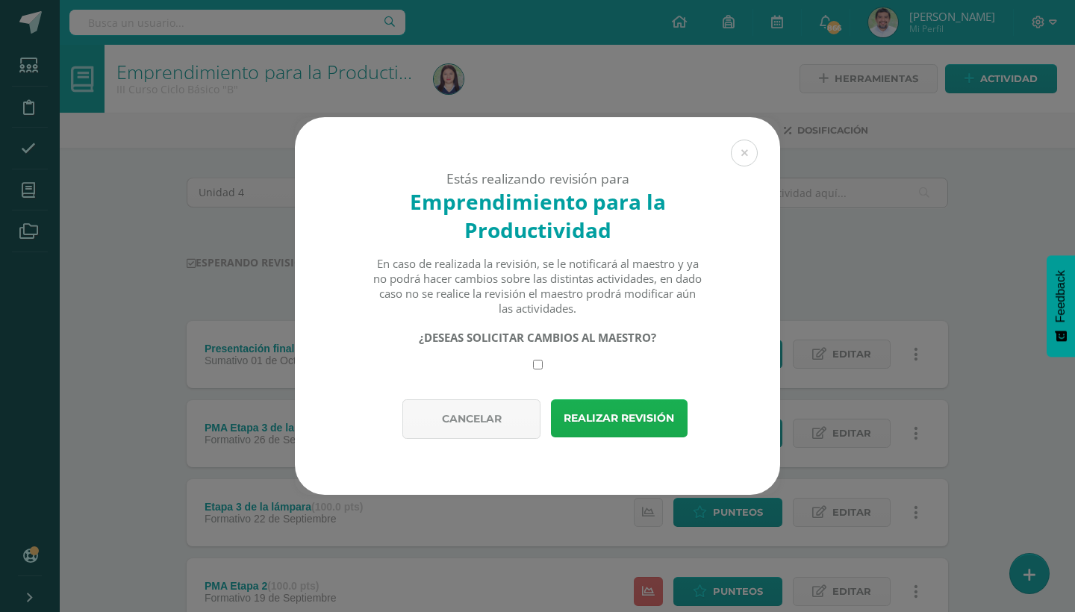
click at [618, 424] on button "Realizar revisión" at bounding box center [619, 418] width 137 height 38
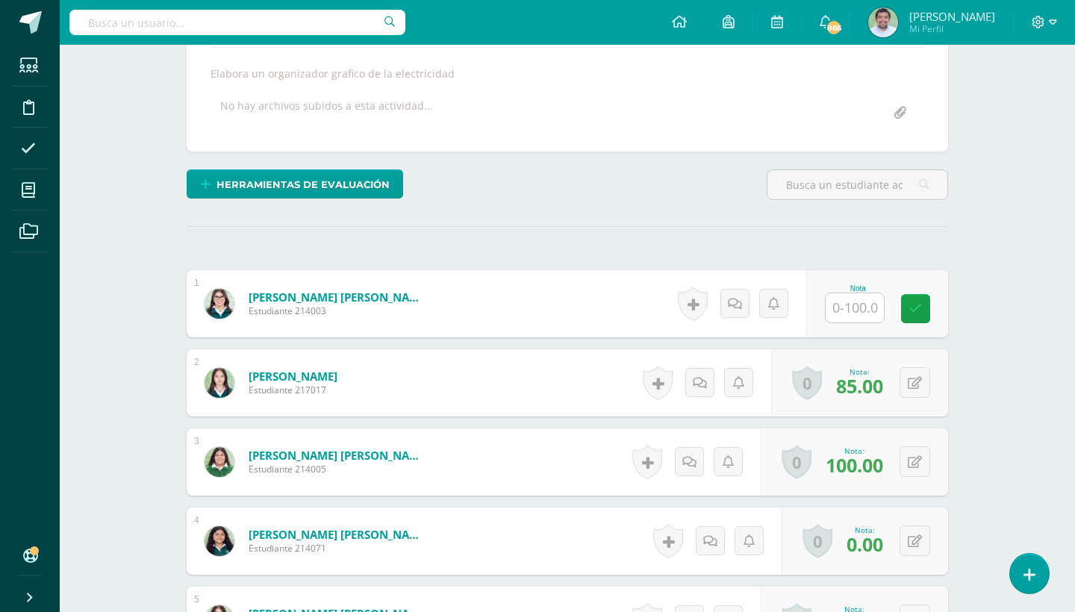
scroll to position [269, 0]
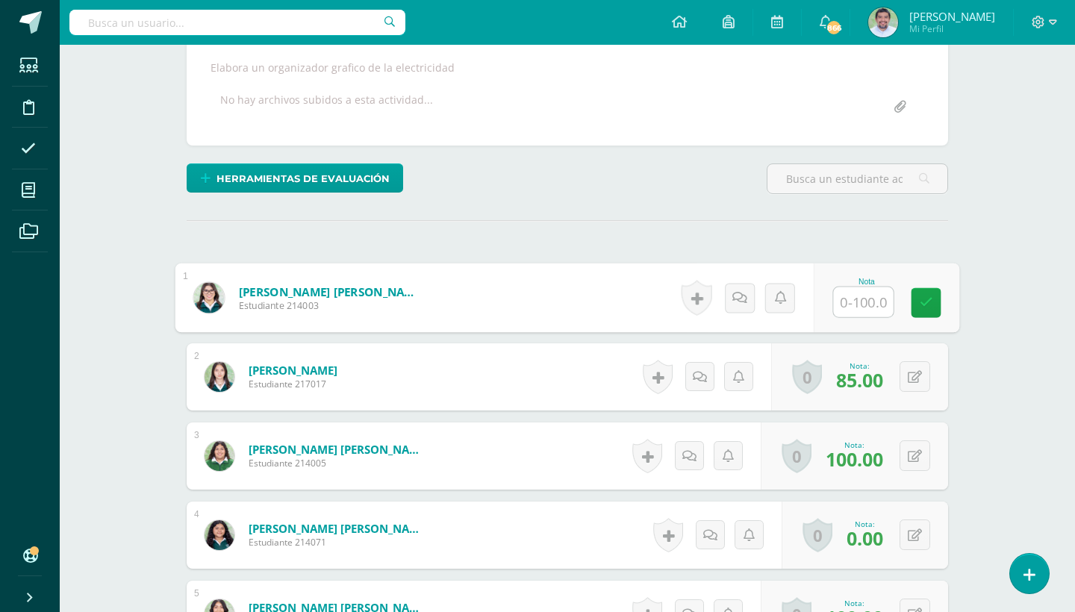
click at [855, 307] on input "text" at bounding box center [864, 302] width 60 height 30
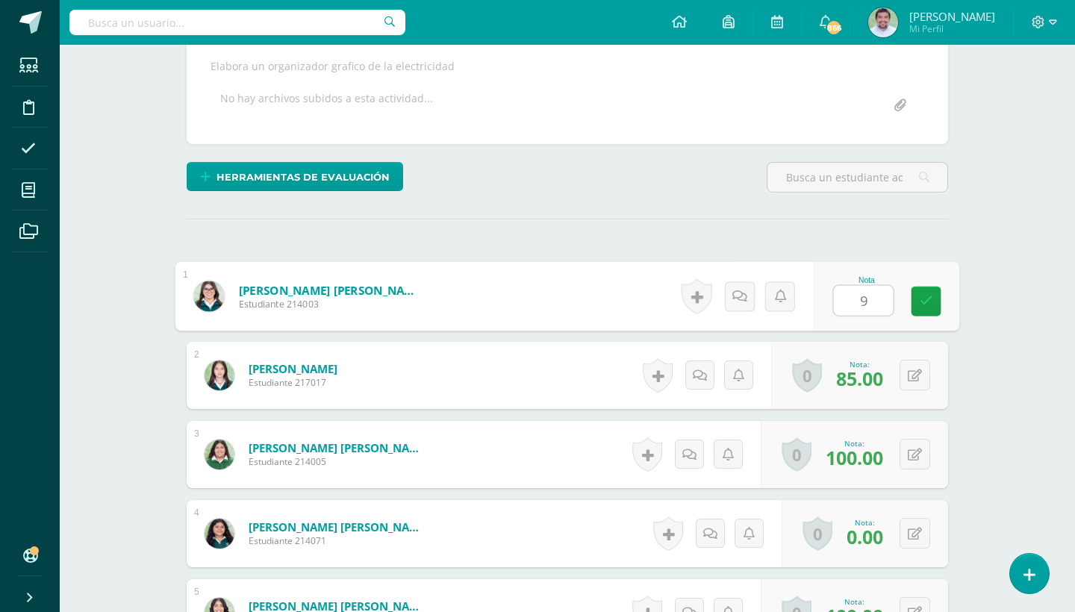
type input "95"
click at [935, 298] on link at bounding box center [927, 302] width 30 height 30
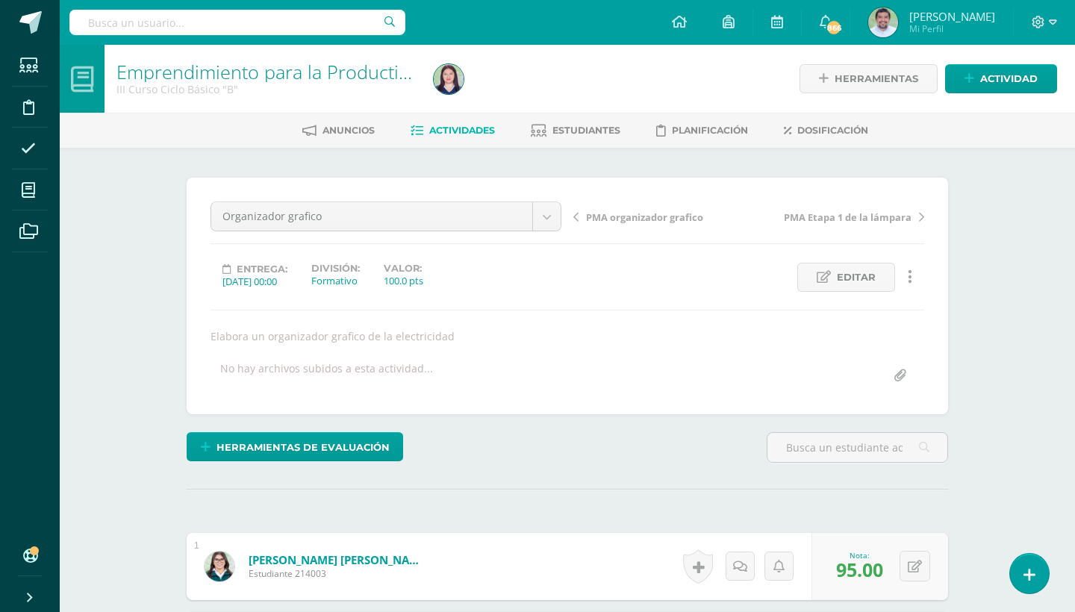
scroll to position [0, 0]
